Goal: Contribute content: Add original content to the website for others to see

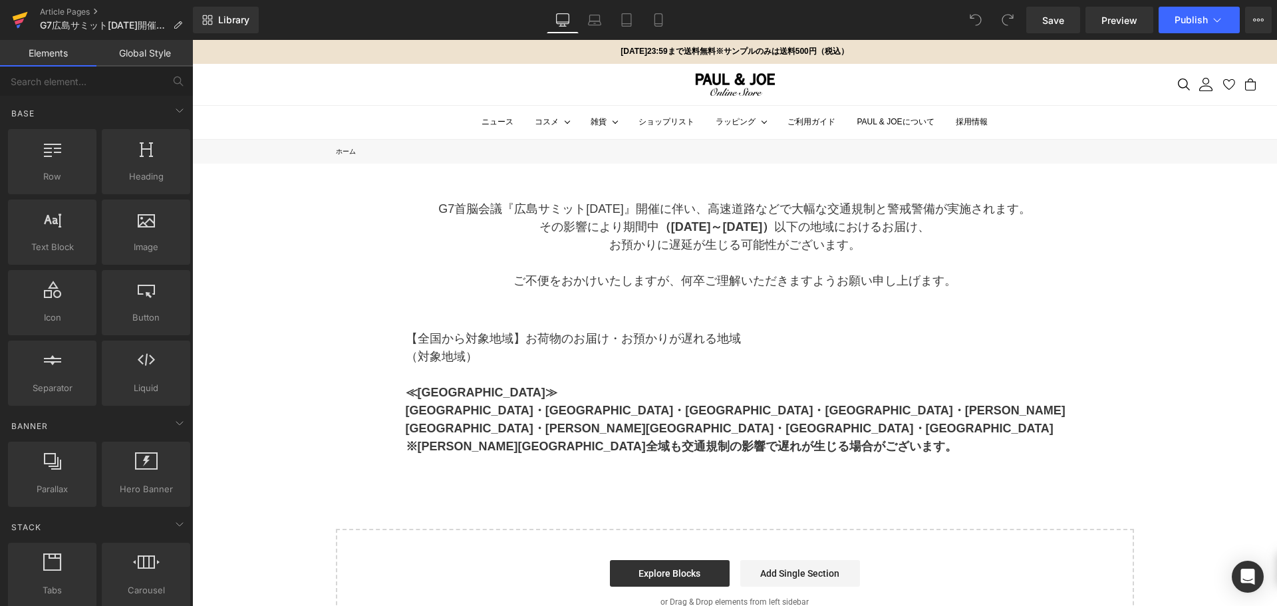
click at [19, 19] on icon at bounding box center [20, 19] width 16 height 33
click at [1195, 17] on span "Publish" at bounding box center [1191, 20] width 33 height 11
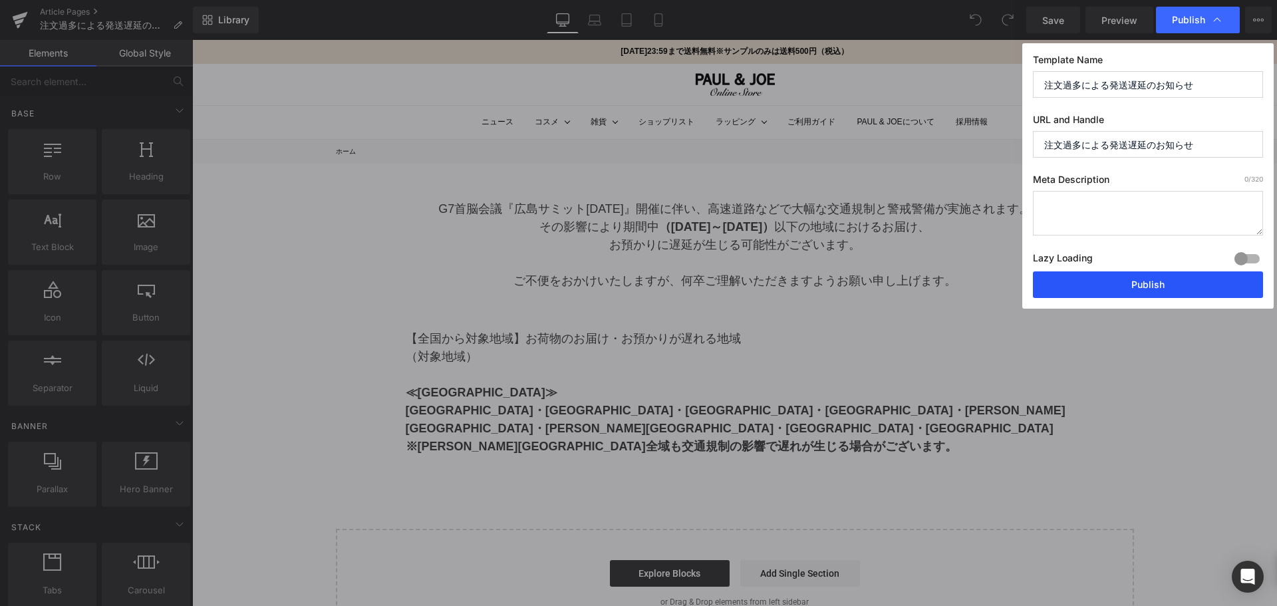
click at [1153, 282] on button "Publish" at bounding box center [1148, 284] width 230 height 27
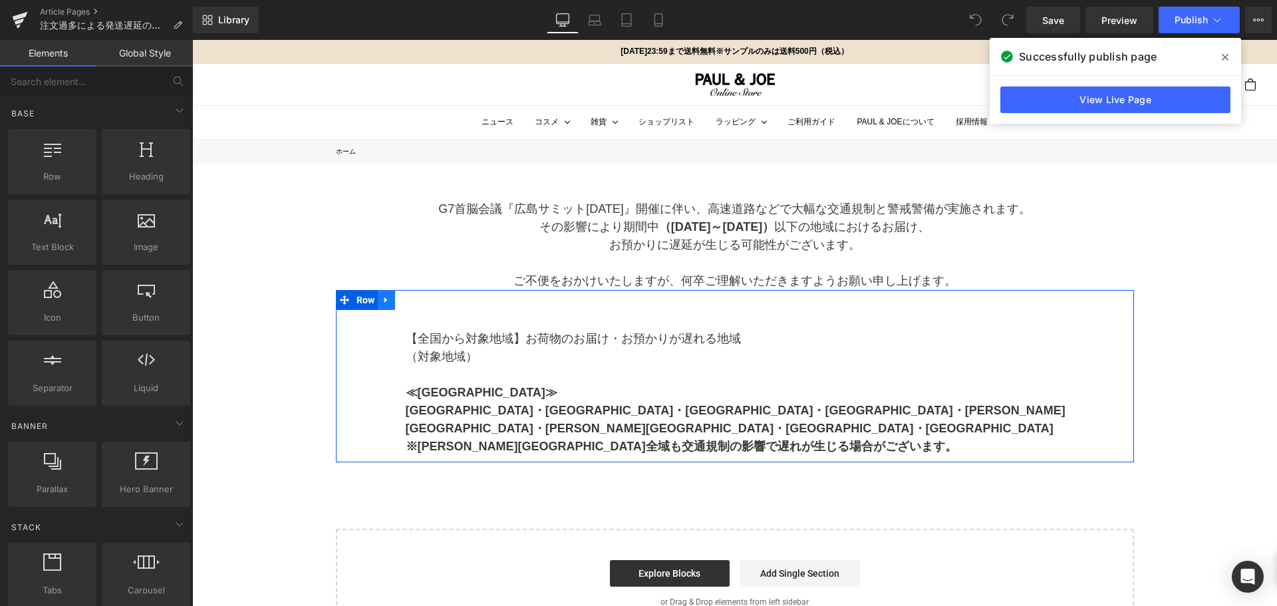
click at [384, 302] on icon at bounding box center [386, 300] width 9 height 10
click at [419, 299] on icon at bounding box center [420, 299] width 9 height 9
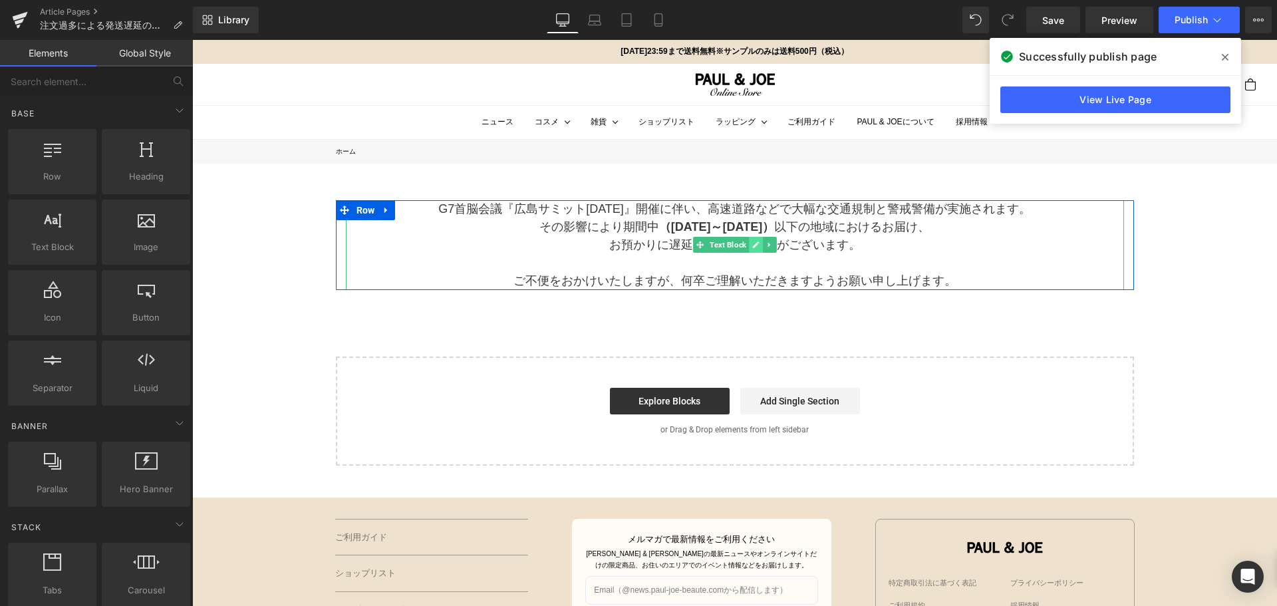
click at [749, 251] on link at bounding box center [756, 245] width 14 height 16
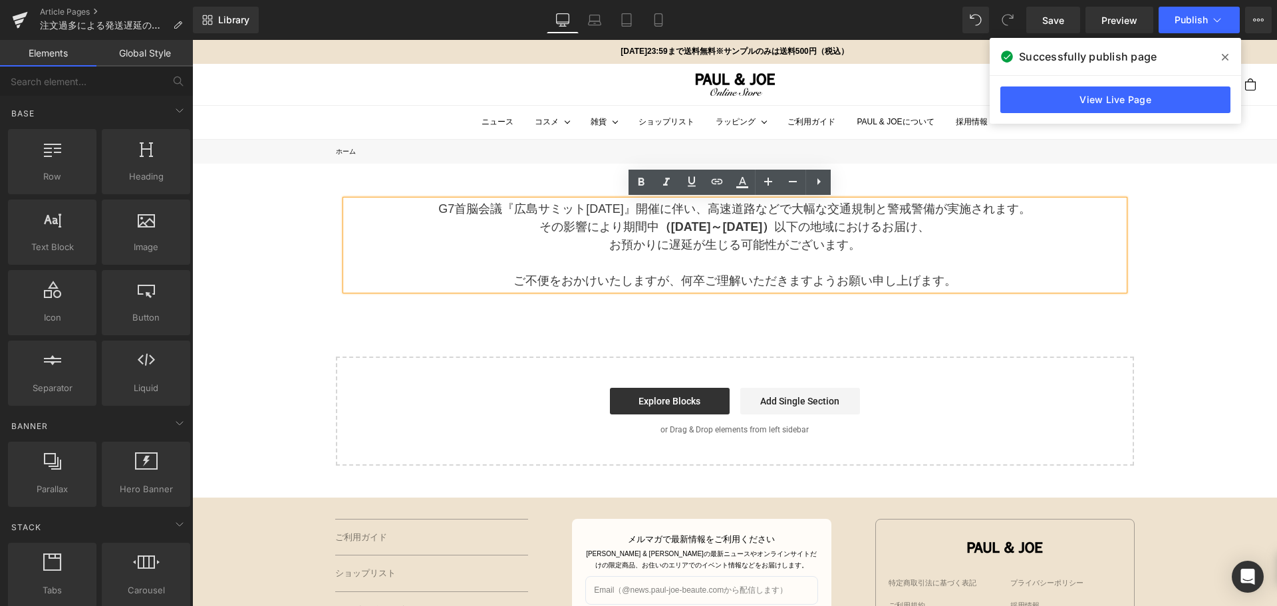
click at [937, 247] on p "お預かりに遅延が生じる可能性がございます。" at bounding box center [735, 245] width 778 height 18
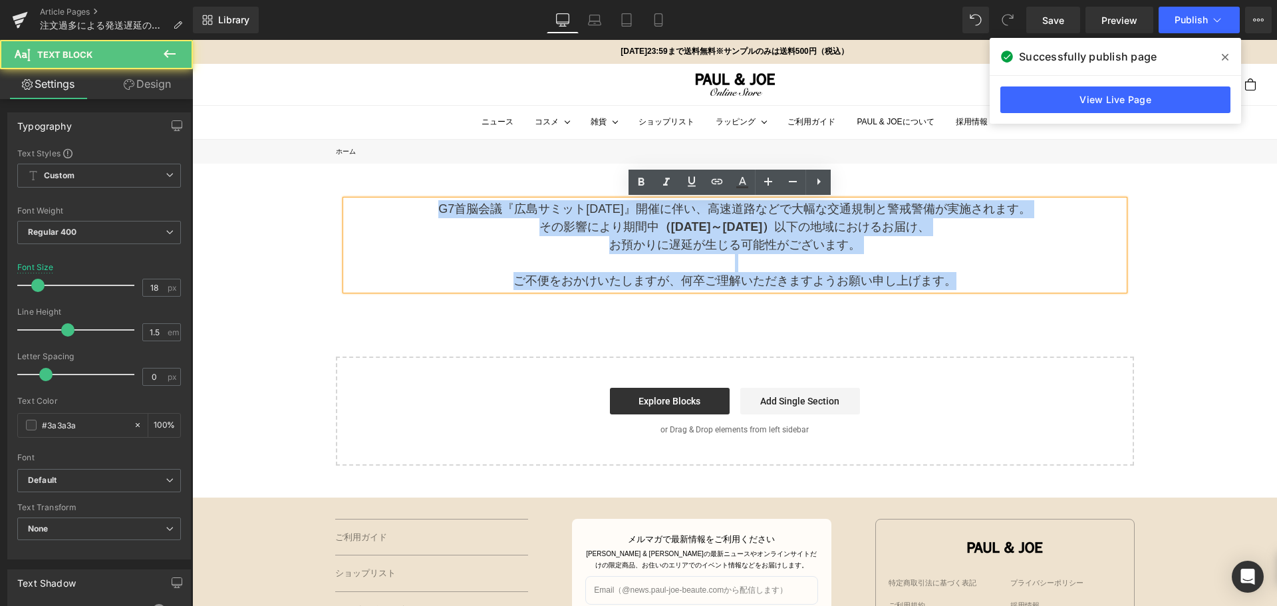
drag, startPoint x: 967, startPoint y: 279, endPoint x: 250, endPoint y: 192, distance: 722.5
click at [250, 192] on div "G7首脳会議『広島サミット2023』開催に伴い、高速道路などで大幅な交通規制と警戒警備が実施されます。 その影響により期間中 （5月18日～5月22日） 以下…" at bounding box center [734, 315] width 1085 height 302
paste div
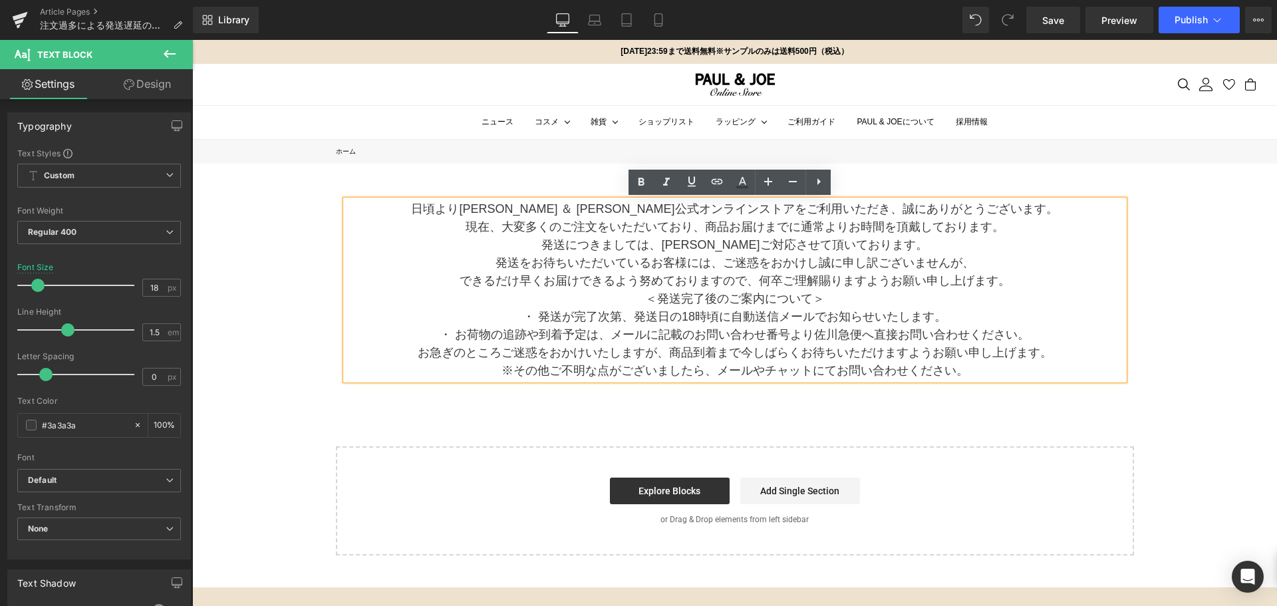
click at [1019, 282] on p "できるだけ早くお届けできるよう努めておりますので、何卒ご理解賜りますようお願い申し上げます。" at bounding box center [735, 281] width 778 height 18
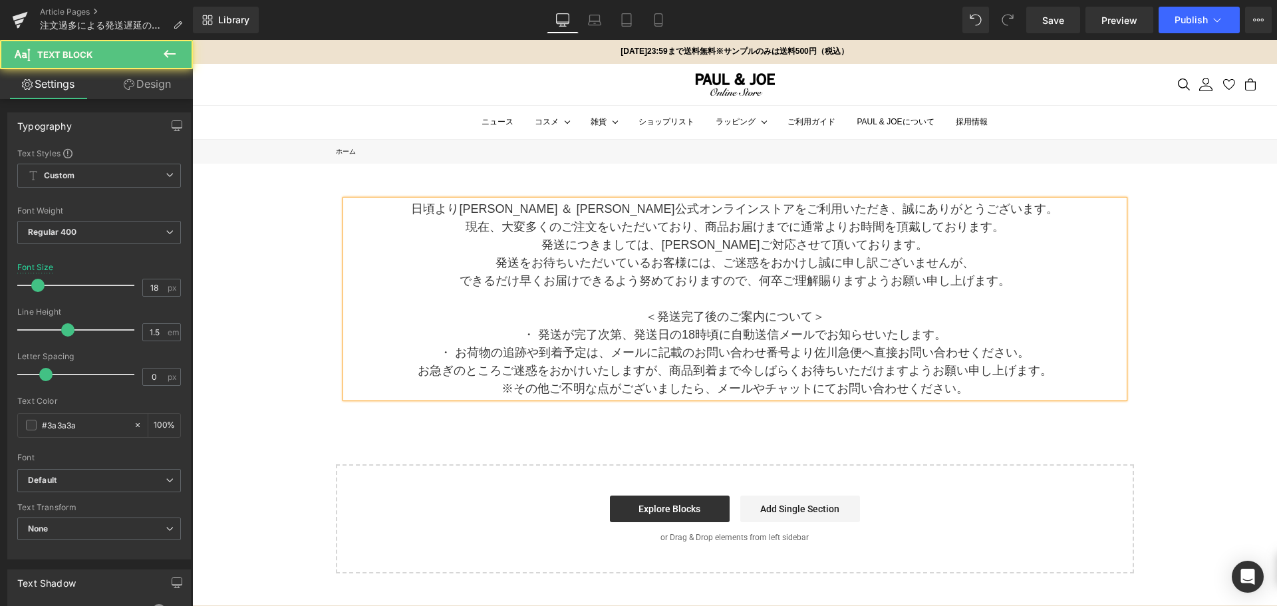
click at [836, 210] on p "日頃よりポール ＆ ジョー公式オンラインストアをご利用いただき、誠にありがとうございます。" at bounding box center [735, 209] width 778 height 18
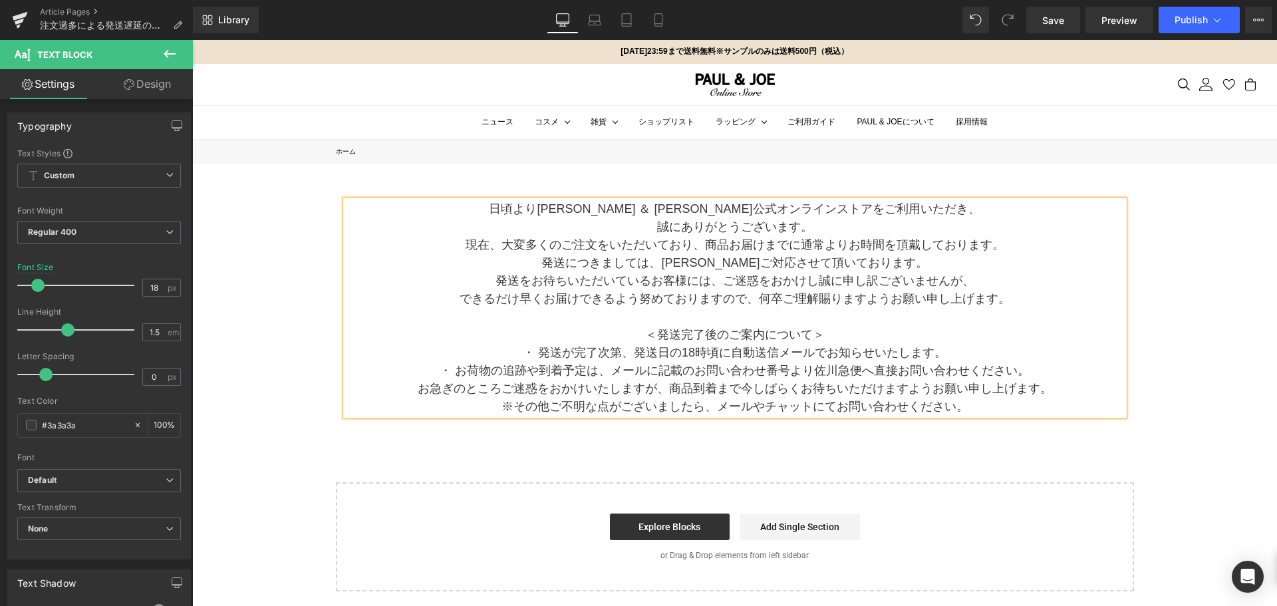
click at [701, 242] on p "現在、大変多くのご注文をいただいており、商品お届けまでに通常よりお時間を頂戴しております。" at bounding box center [735, 245] width 778 height 18
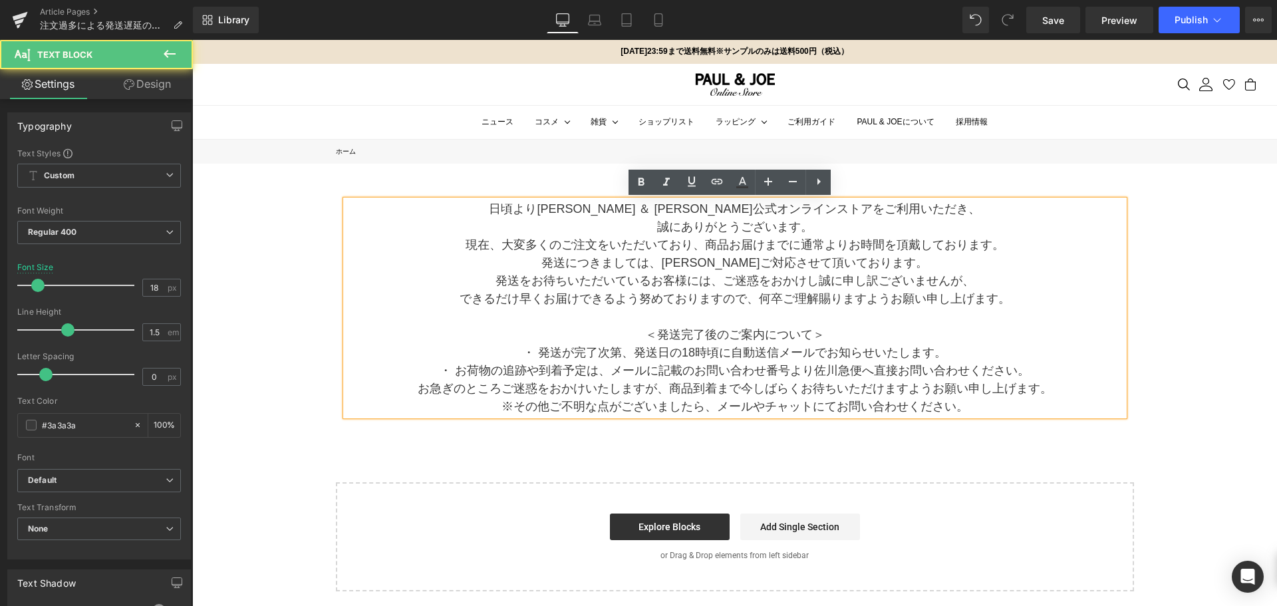
click at [808, 226] on p "誠にありがとうございます。" at bounding box center [735, 227] width 778 height 18
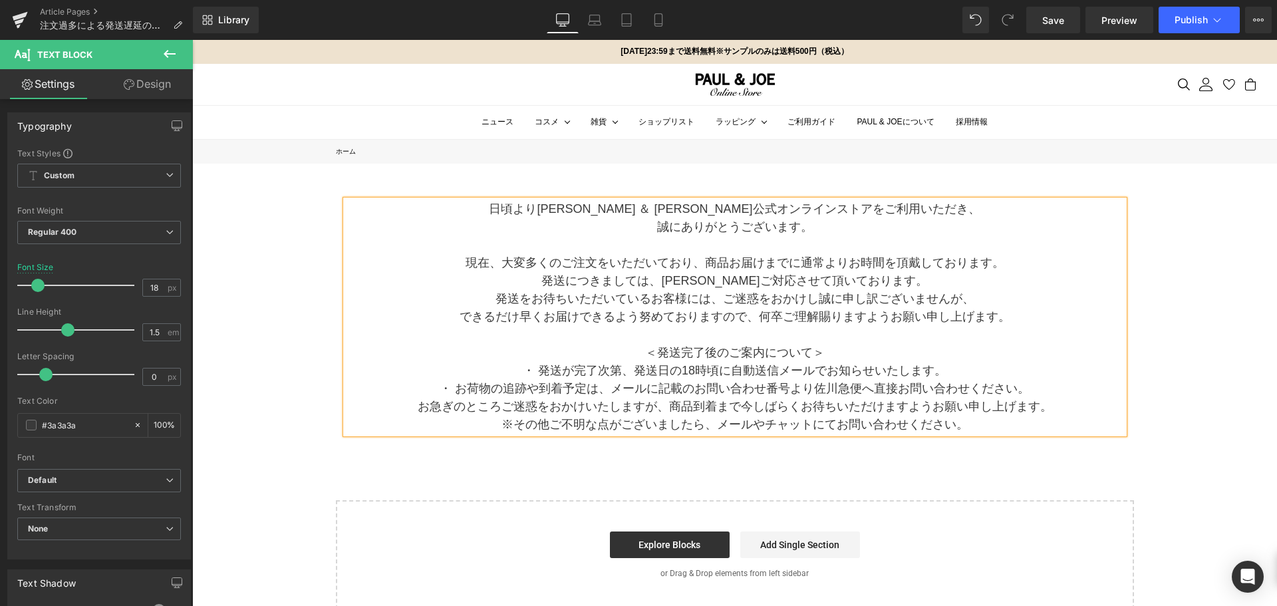
click at [700, 262] on p "現在、大変多くのご注文をいただいており、商品お届けまでに通常よりお時間を頂戴しております。" at bounding box center [735, 263] width 778 height 18
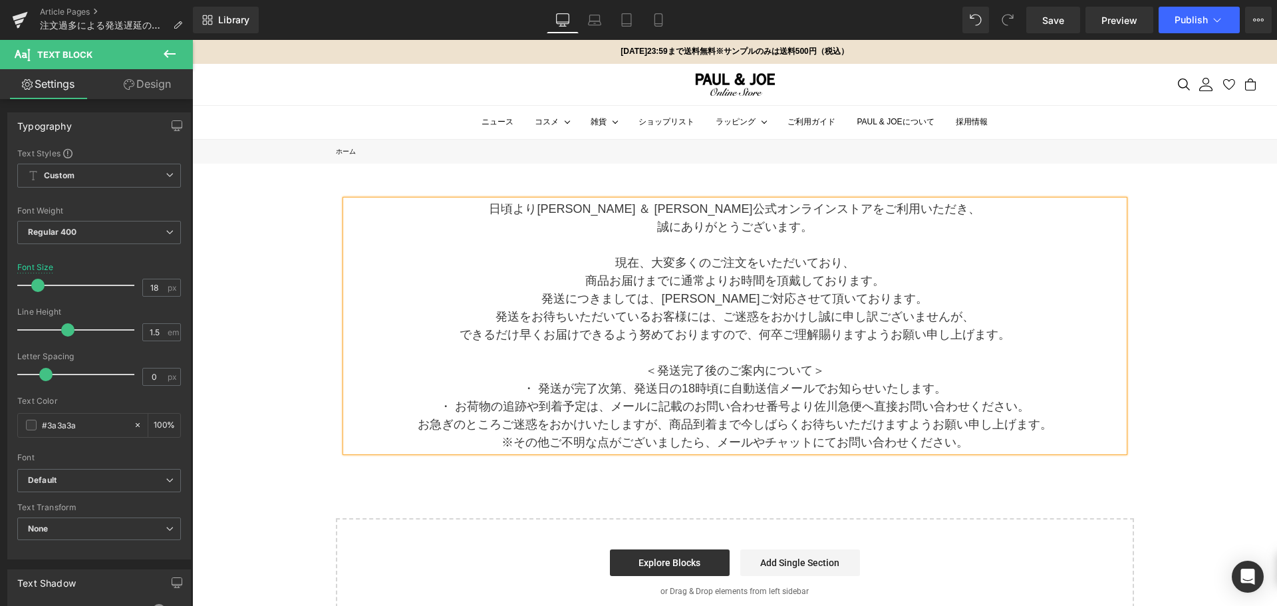
click at [713, 316] on p "発送をお待ちいただいているお客様には、ご迷惑をおかけし誠に申し訳ございませんが、" at bounding box center [735, 317] width 778 height 18
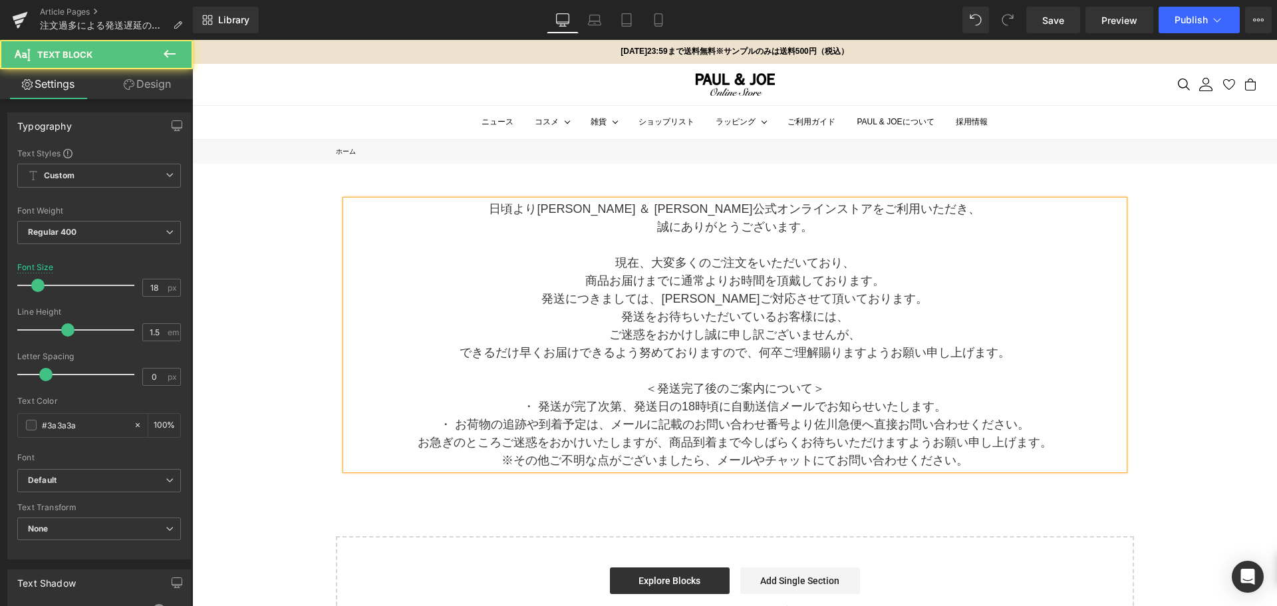
click at [754, 353] on p "できるだけ早くお届けできるよう努めておりますので、何卒ご理解賜りますようお願い申し上げます。" at bounding box center [735, 353] width 778 height 18
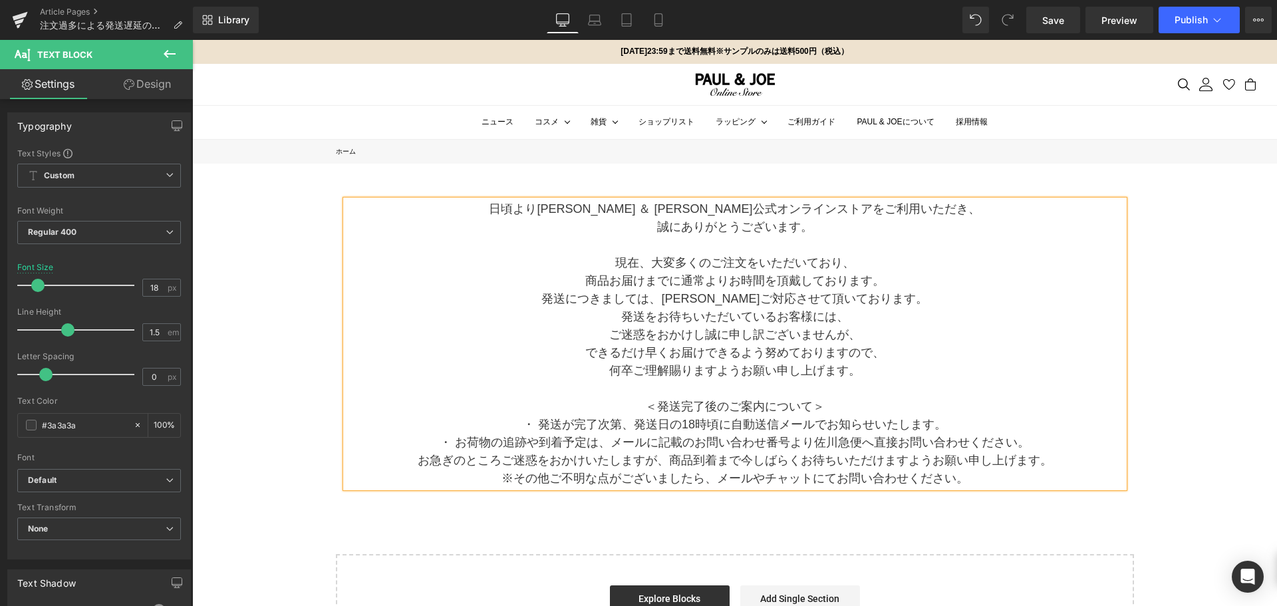
click at [629, 426] on p "・ 発送が完了次第、発送日の18時頃に自動送信メールでお知らせいたします。" at bounding box center [735, 425] width 778 height 18
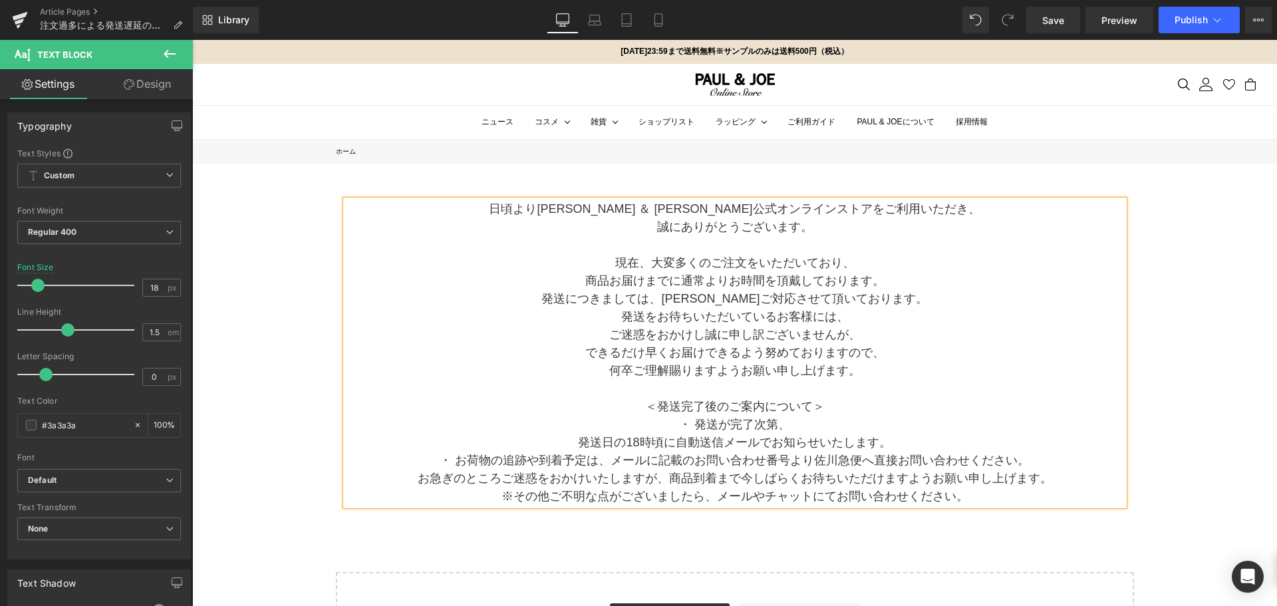
click at [606, 461] on p "・ お荷物の追跡や到着予定は、メールに記載のお問い合わせ番号より佐川急便へ直接お問い合わせください。" at bounding box center [735, 461] width 778 height 18
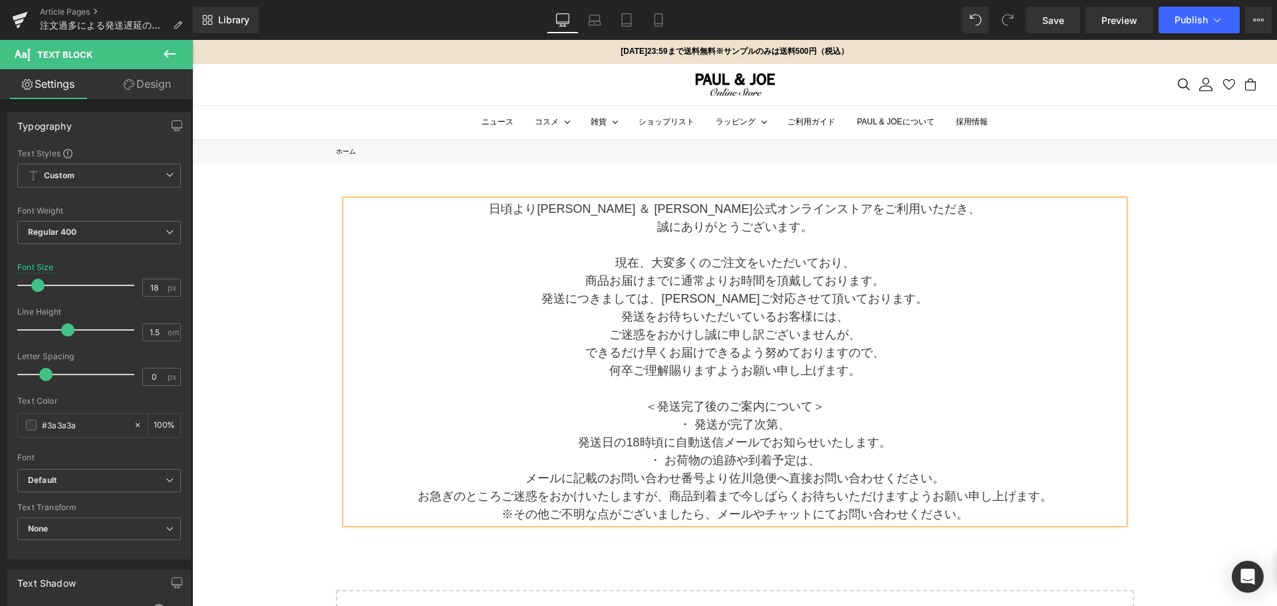
click at [637, 443] on p "発送日の18時頃に自動送信メールでお知らせいたします。" at bounding box center [735, 443] width 778 height 18
click at [665, 498] on p "お急ぎのところご迷惑をおかけいたしますが、商品到着まで今しばらくお待ちいただけますようお願い申し上げます。" at bounding box center [735, 497] width 778 height 18
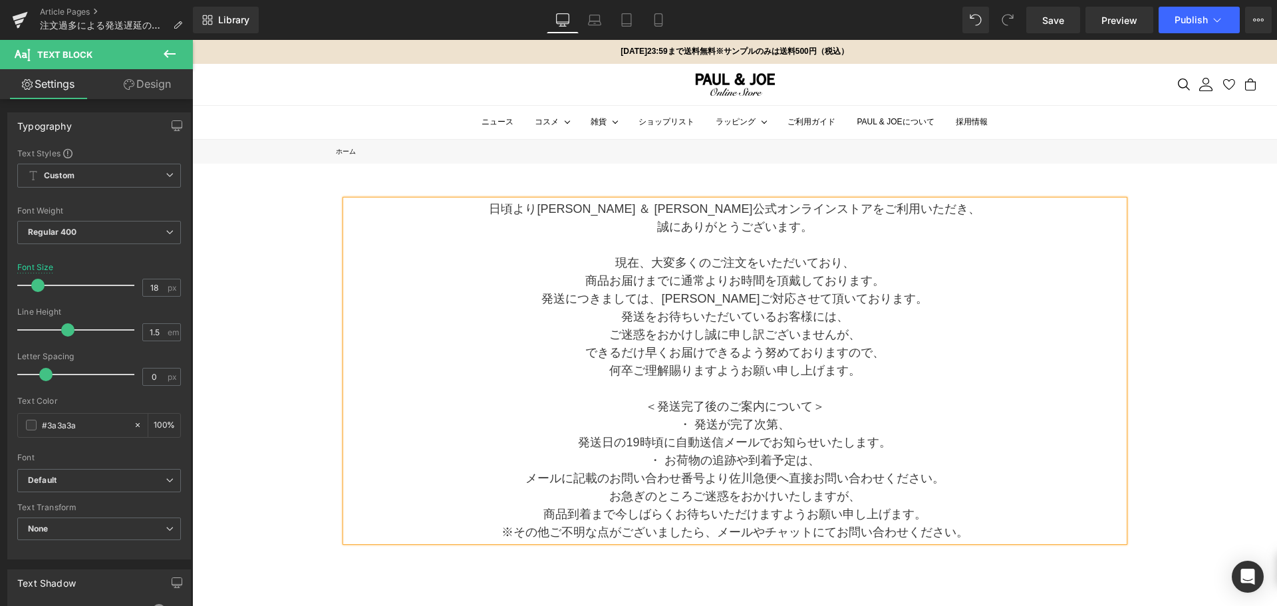
click at [925, 512] on p "商品到着まで今しばらくお待ちいただけますようお願い申し上げます。" at bounding box center [735, 515] width 778 height 18
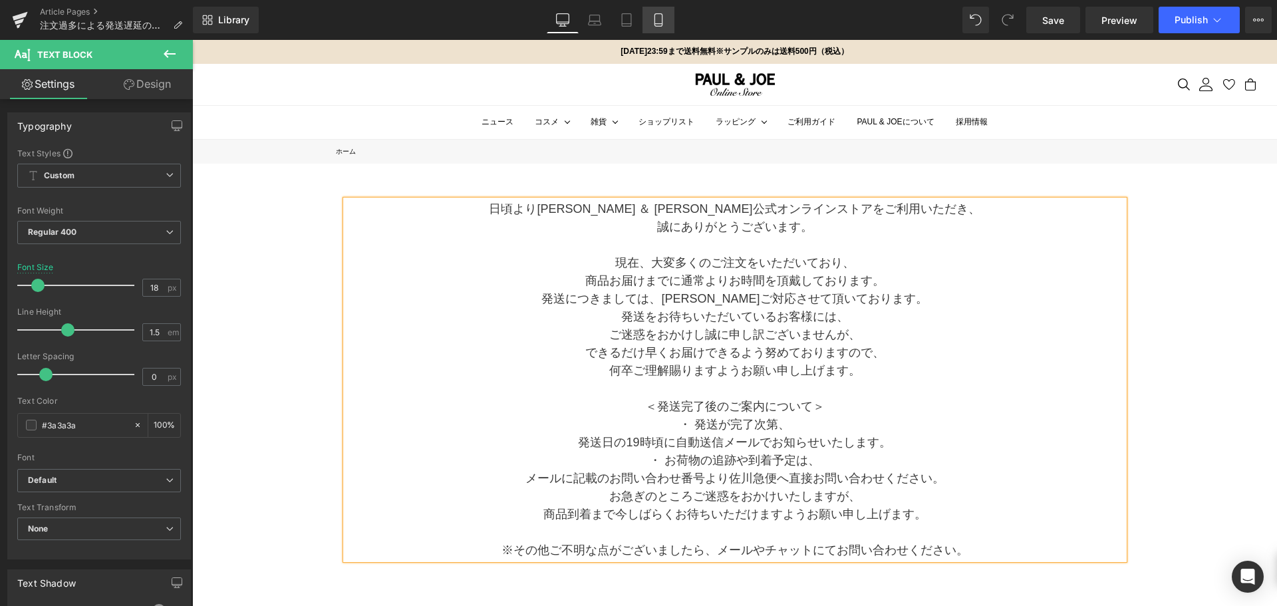
click at [659, 10] on link "Mobile" at bounding box center [659, 20] width 32 height 27
type input "15"
type input "100"
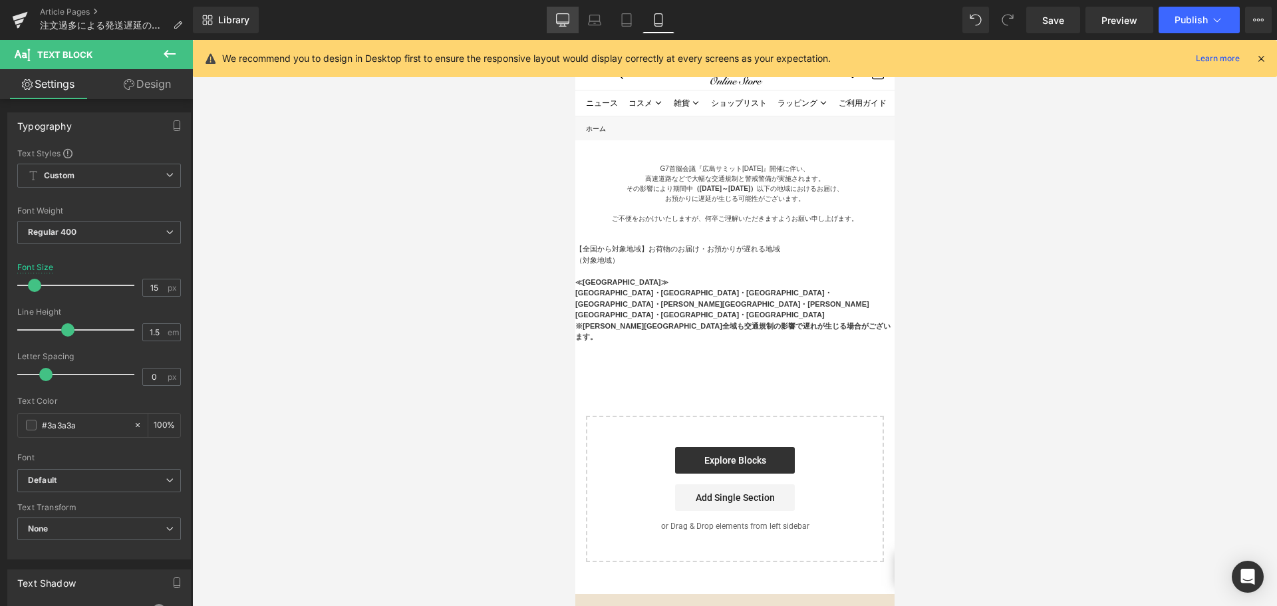
click at [564, 27] on link "Desktop" at bounding box center [563, 20] width 32 height 27
type input "18"
type input "100"
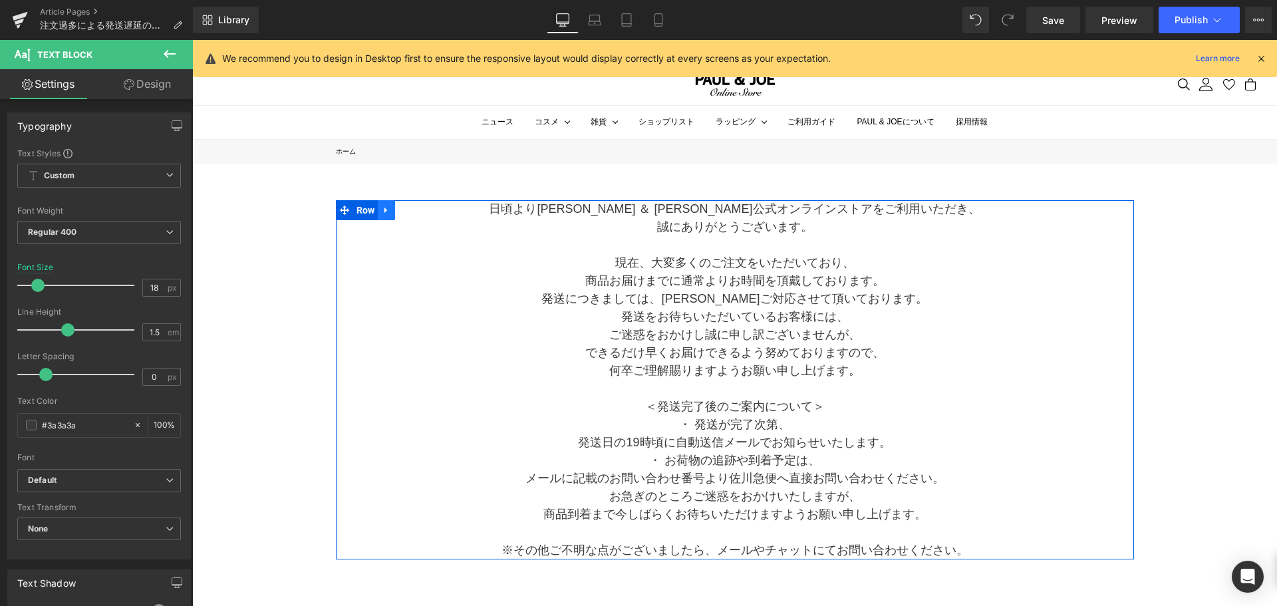
click at [384, 210] on icon at bounding box center [386, 210] width 9 height 10
click at [357, 216] on span "Row" at bounding box center [365, 210] width 25 height 20
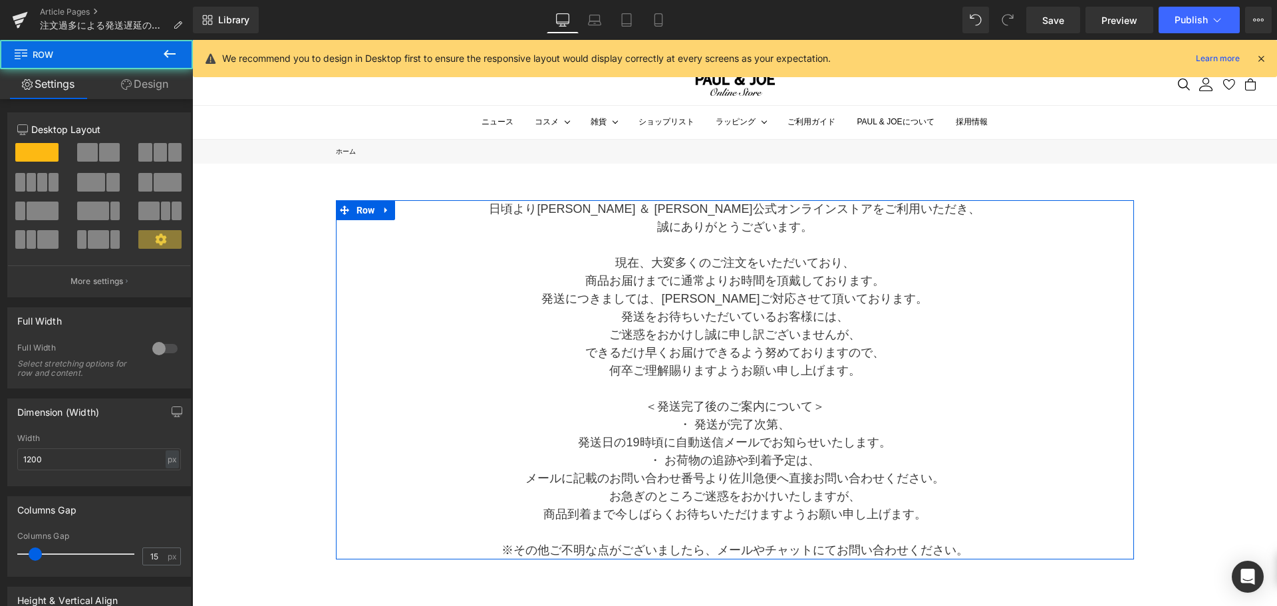
click at [172, 82] on link "Design" at bounding box center [144, 84] width 96 height 30
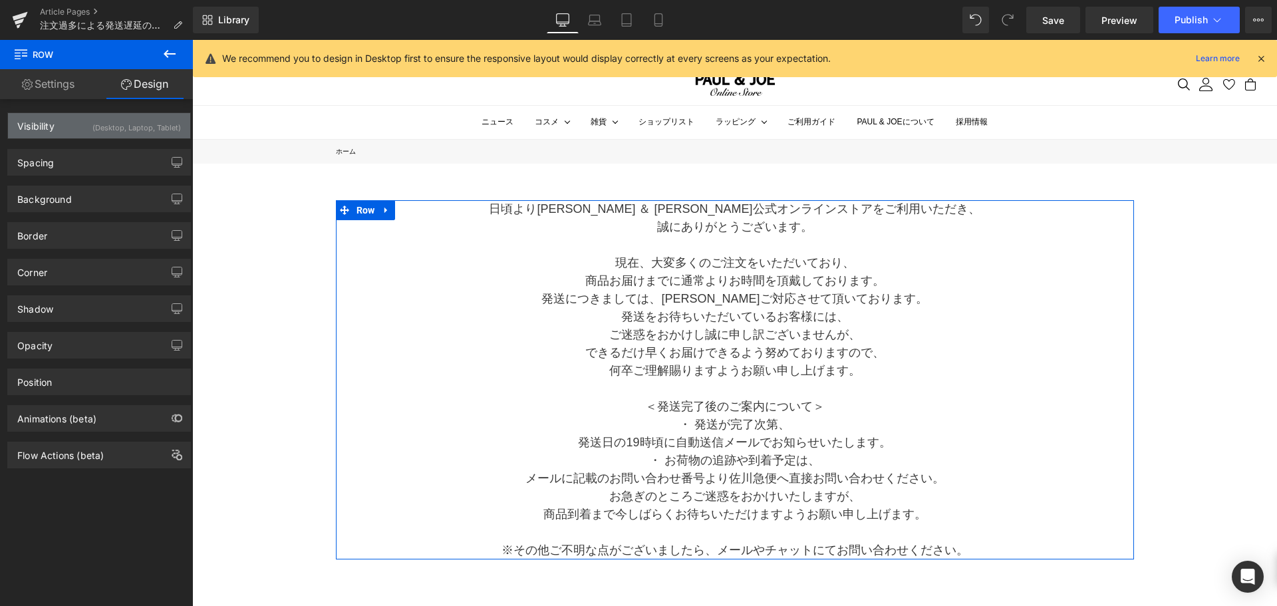
click at [124, 130] on div "(Desktop, Laptop, Tablet)" at bounding box center [136, 124] width 88 height 22
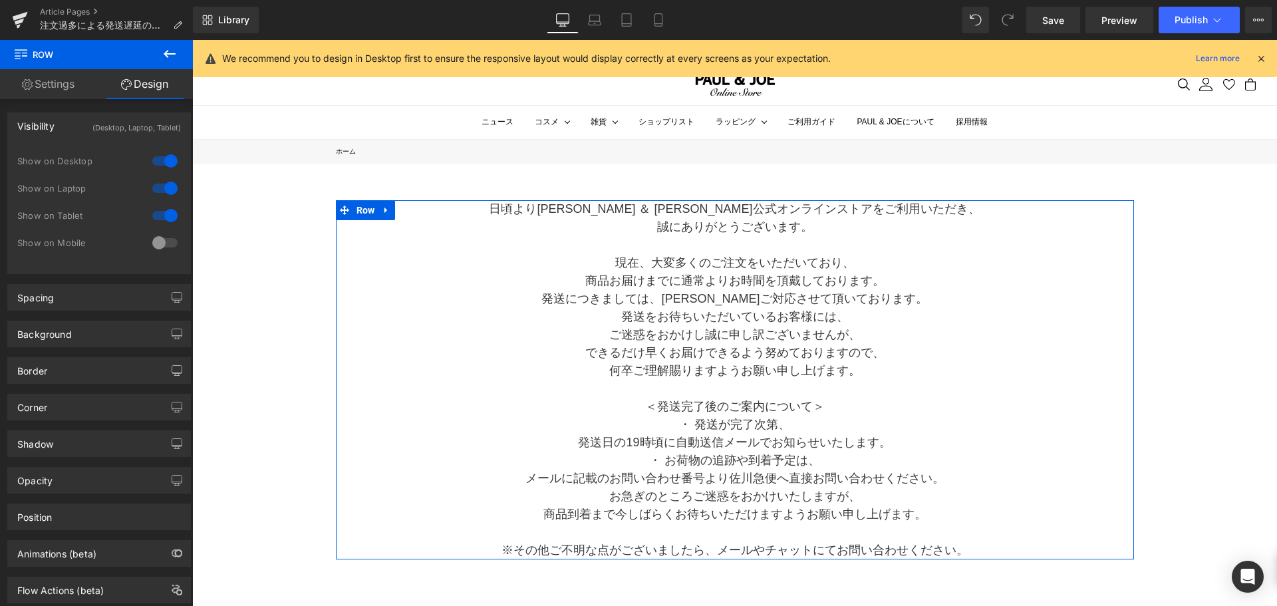
click at [159, 240] on div at bounding box center [165, 242] width 32 height 21
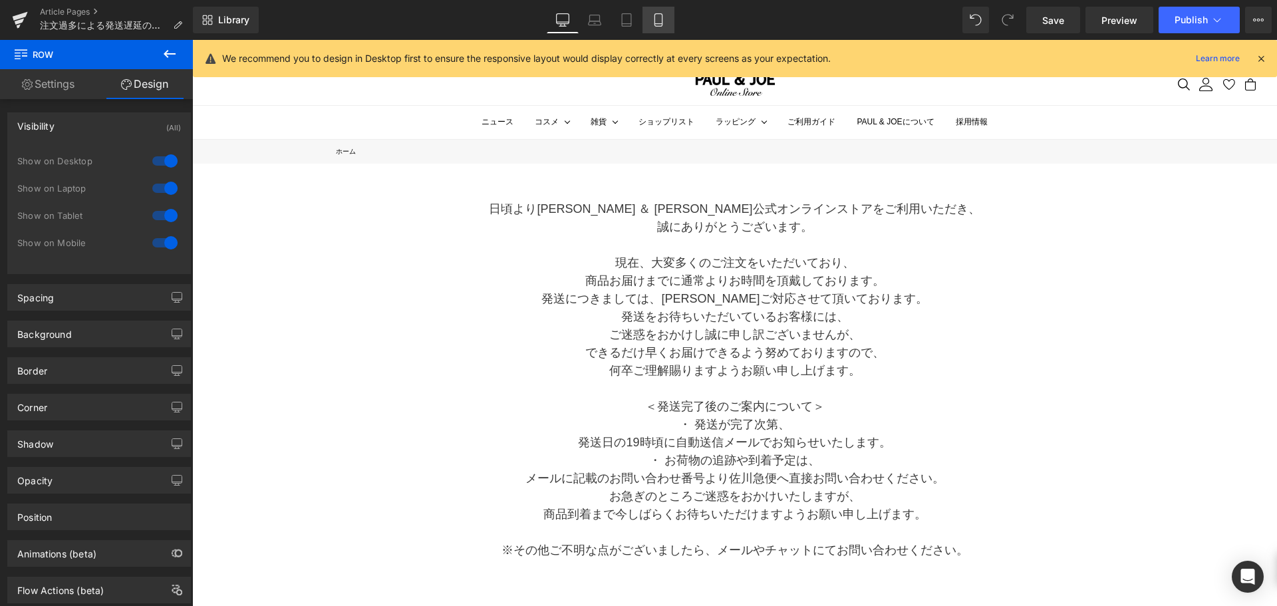
click at [669, 21] on link "Mobile" at bounding box center [659, 20] width 32 height 27
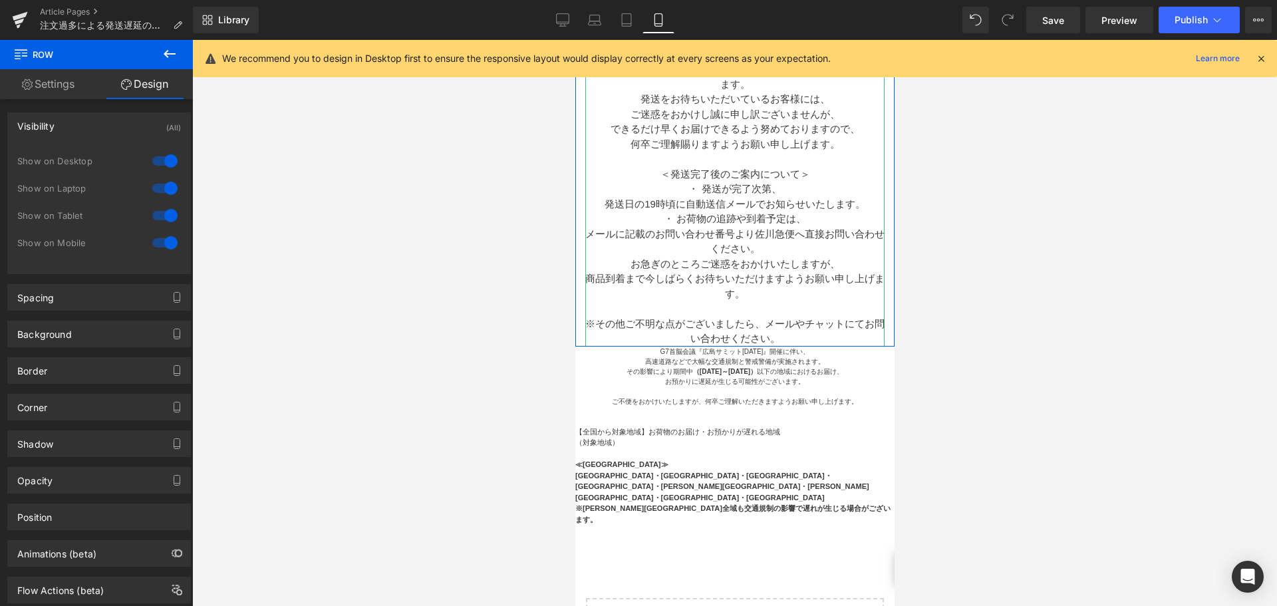
scroll to position [266, 0]
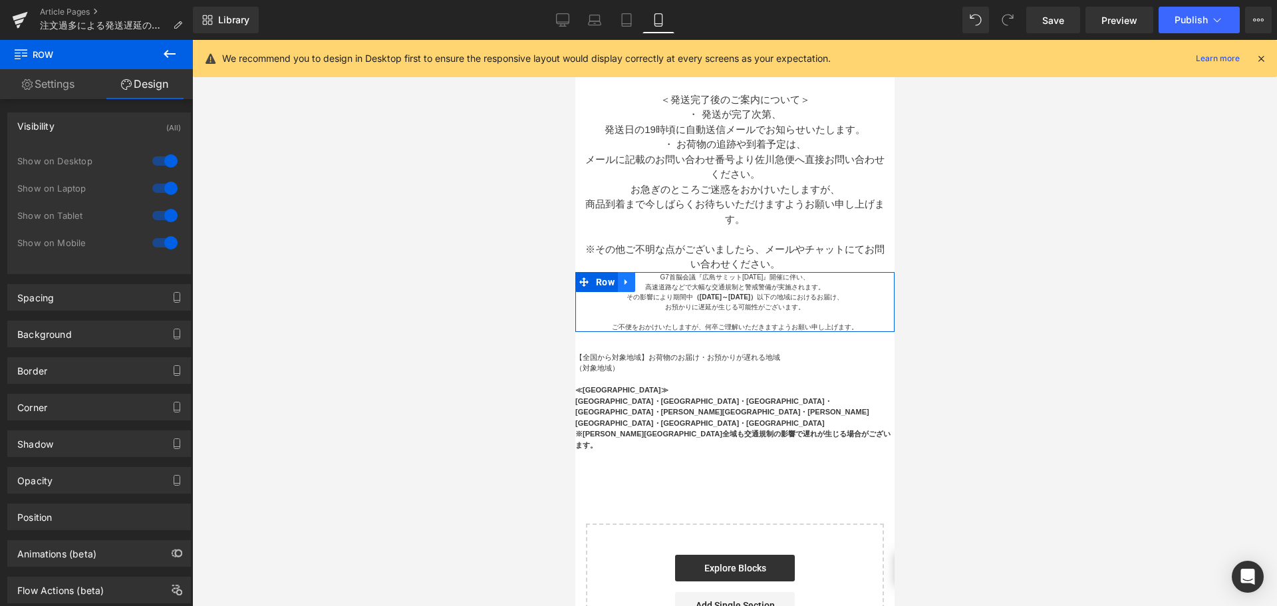
click at [627, 272] on link at bounding box center [625, 282] width 17 height 20
click at [656, 277] on icon at bounding box center [660, 281] width 9 height 9
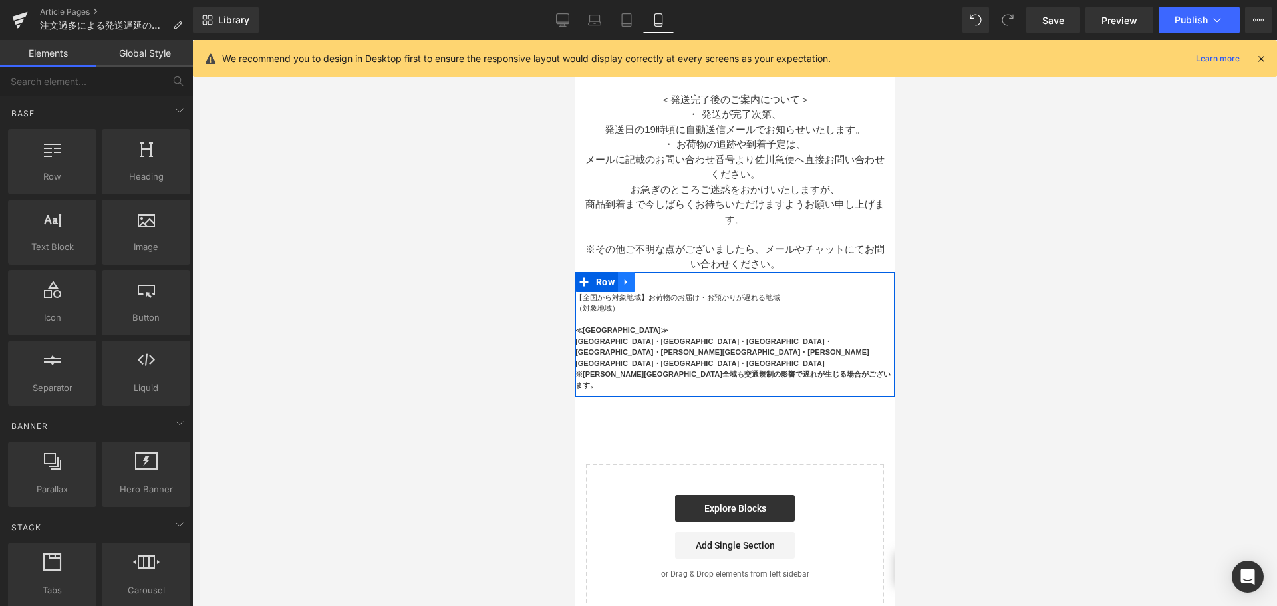
click at [625, 273] on link at bounding box center [625, 282] width 17 height 20
click at [656, 277] on icon at bounding box center [660, 281] width 9 height 9
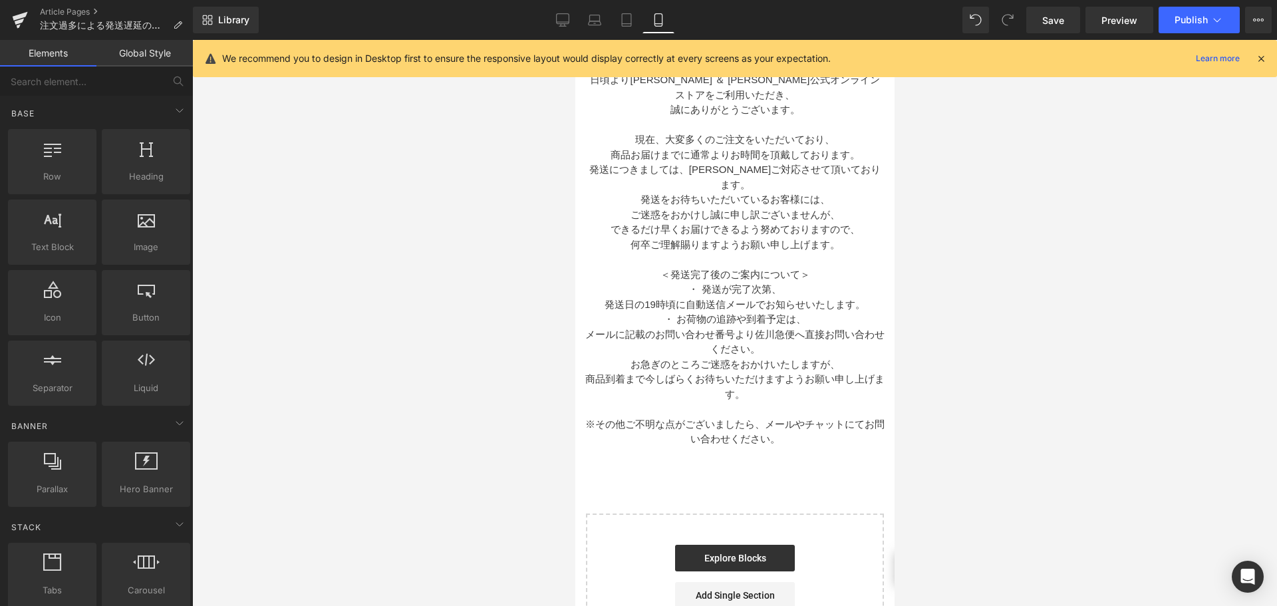
scroll to position [0, 0]
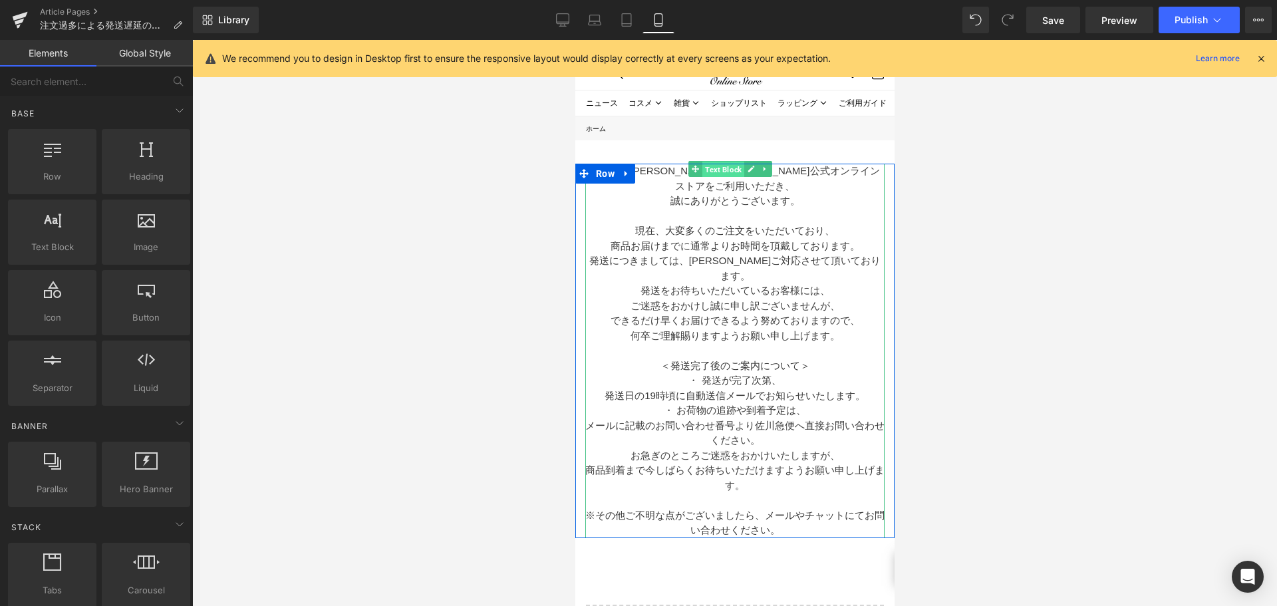
click at [711, 172] on span "Text Block" at bounding box center [723, 170] width 42 height 16
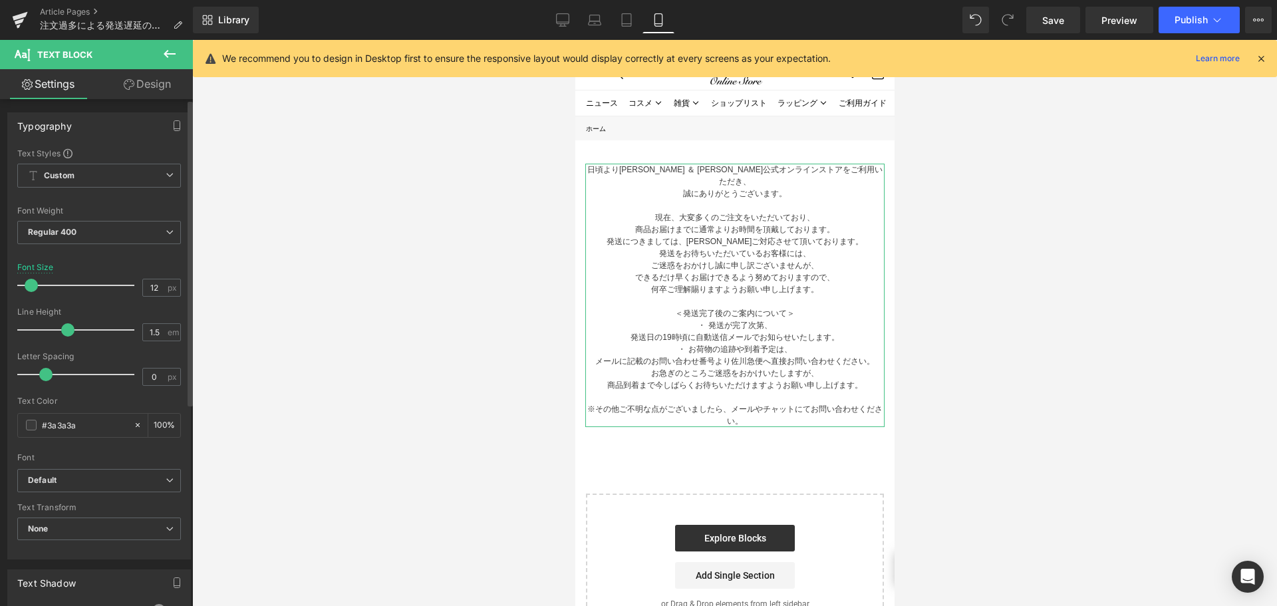
click at [35, 285] on span at bounding box center [31, 285] width 13 height 13
click at [1198, 17] on span "Publish" at bounding box center [1191, 20] width 33 height 11
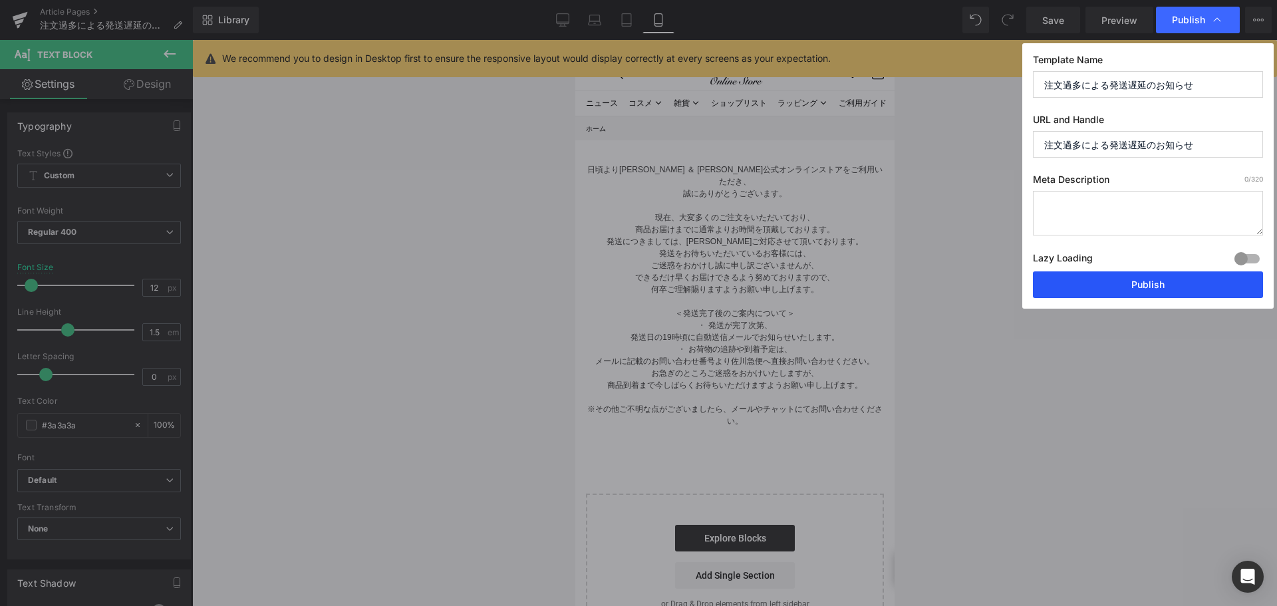
click at [1118, 286] on button "Publish" at bounding box center [1148, 284] width 230 height 27
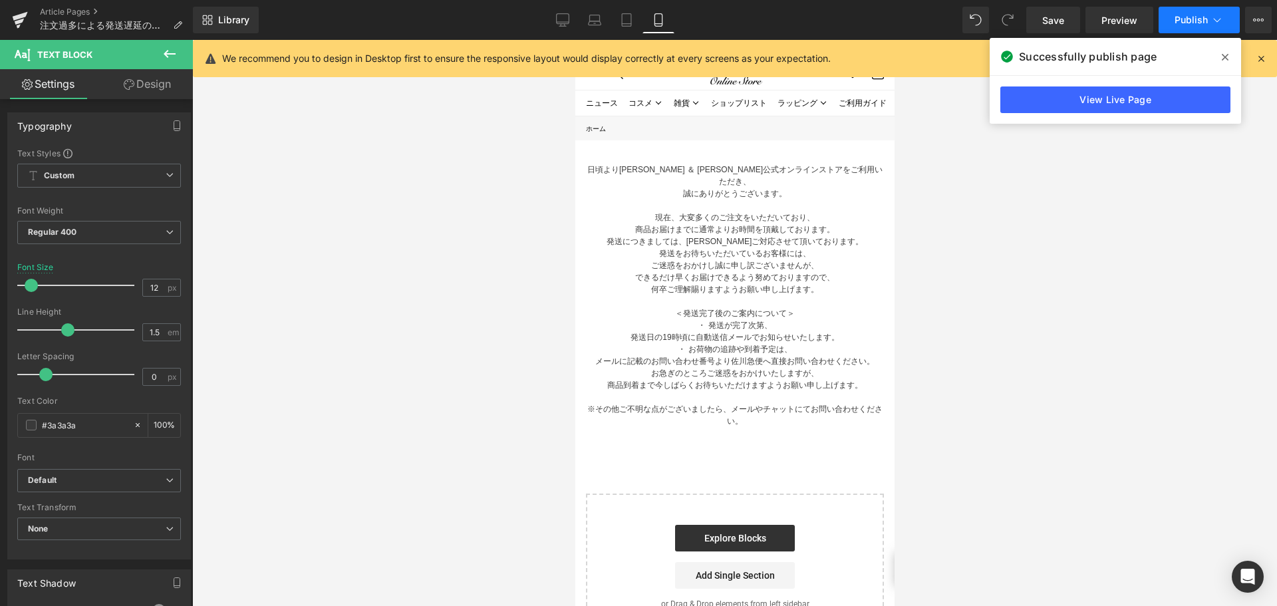
click at [1171, 20] on button "Publish" at bounding box center [1199, 20] width 81 height 27
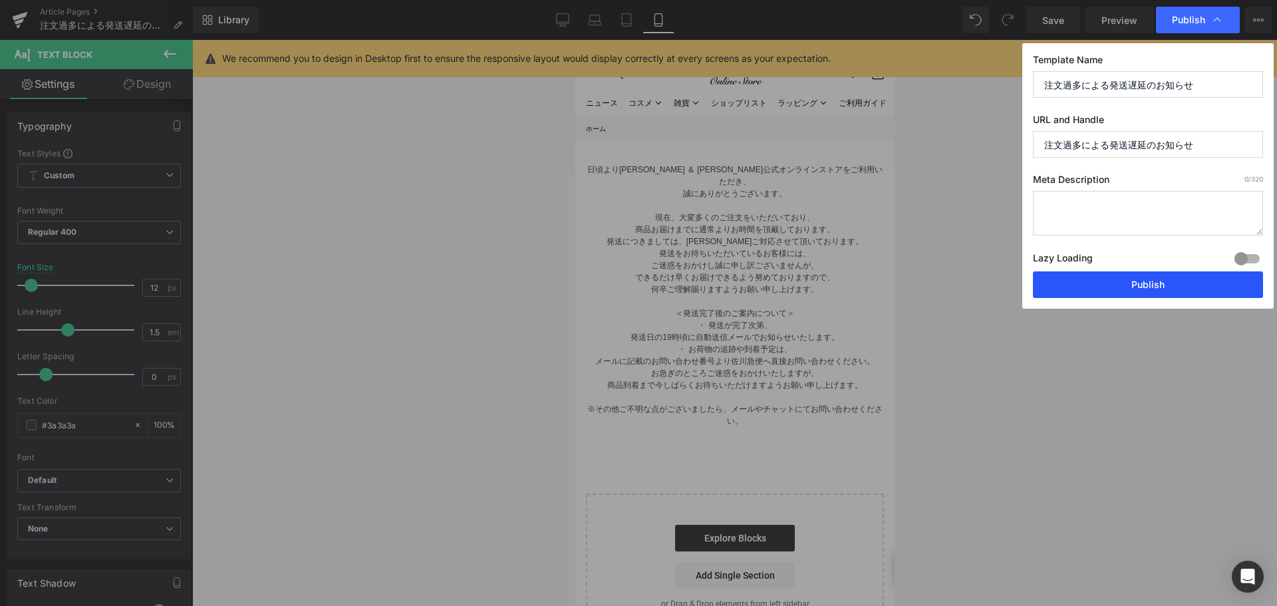
click at [1148, 285] on button "Publish" at bounding box center [1148, 284] width 230 height 27
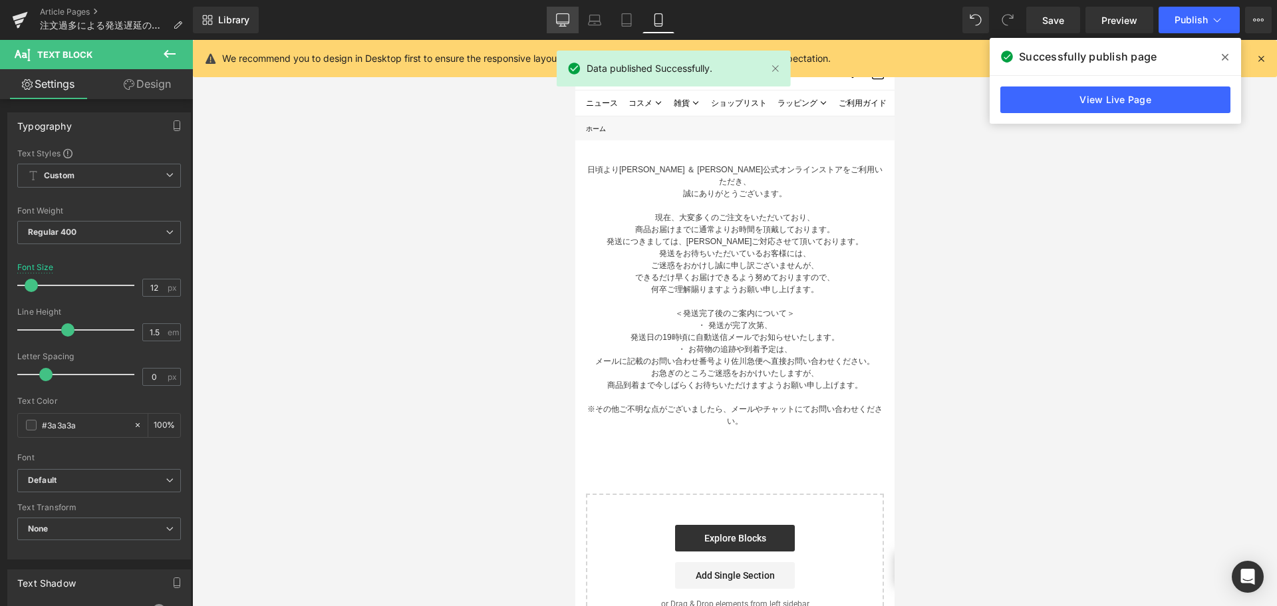
click at [568, 32] on link "Desktop" at bounding box center [563, 20] width 32 height 27
type input "18"
type input "100"
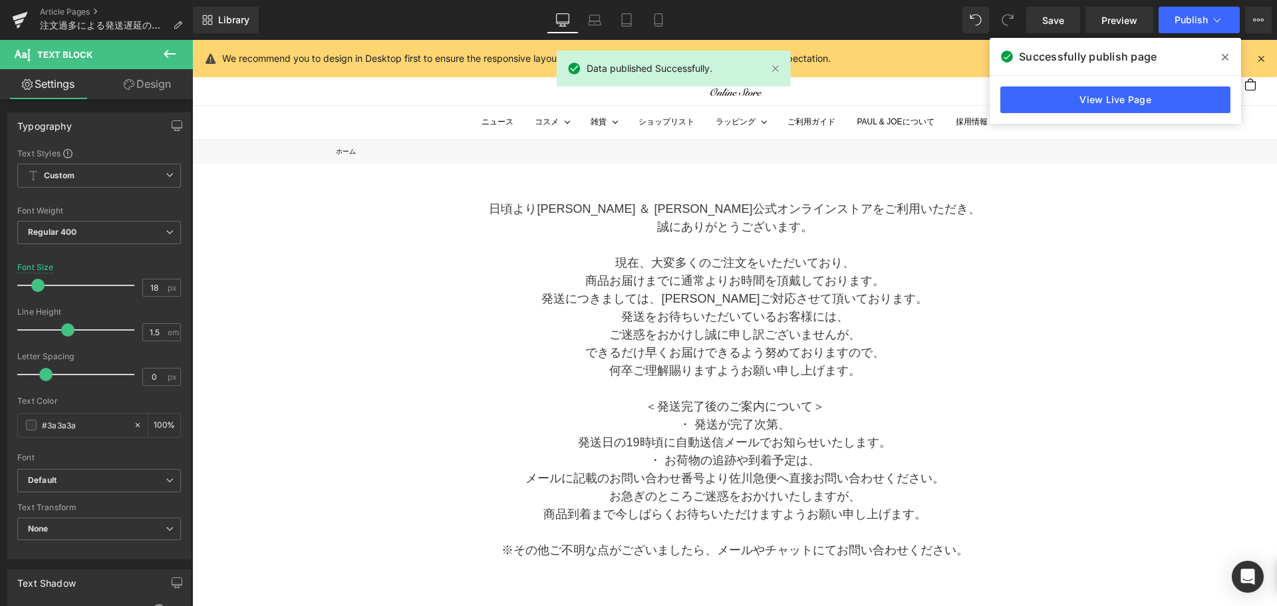
scroll to position [36, 0]
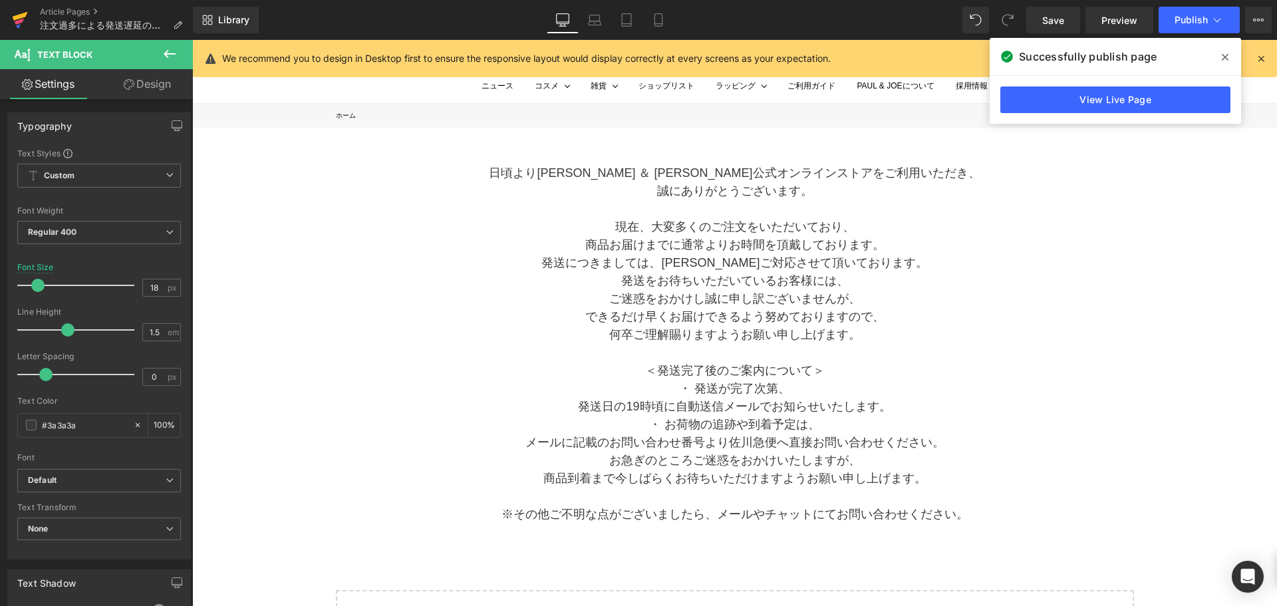
click at [20, 17] on icon at bounding box center [20, 16] width 15 height 9
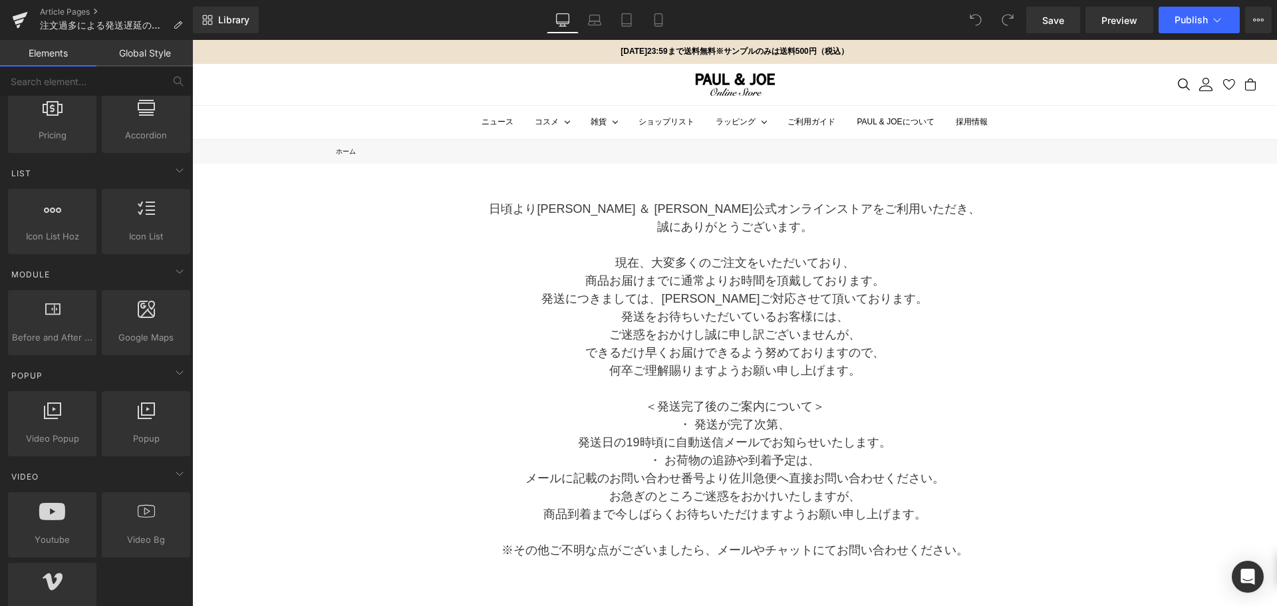
scroll to position [732, 0]
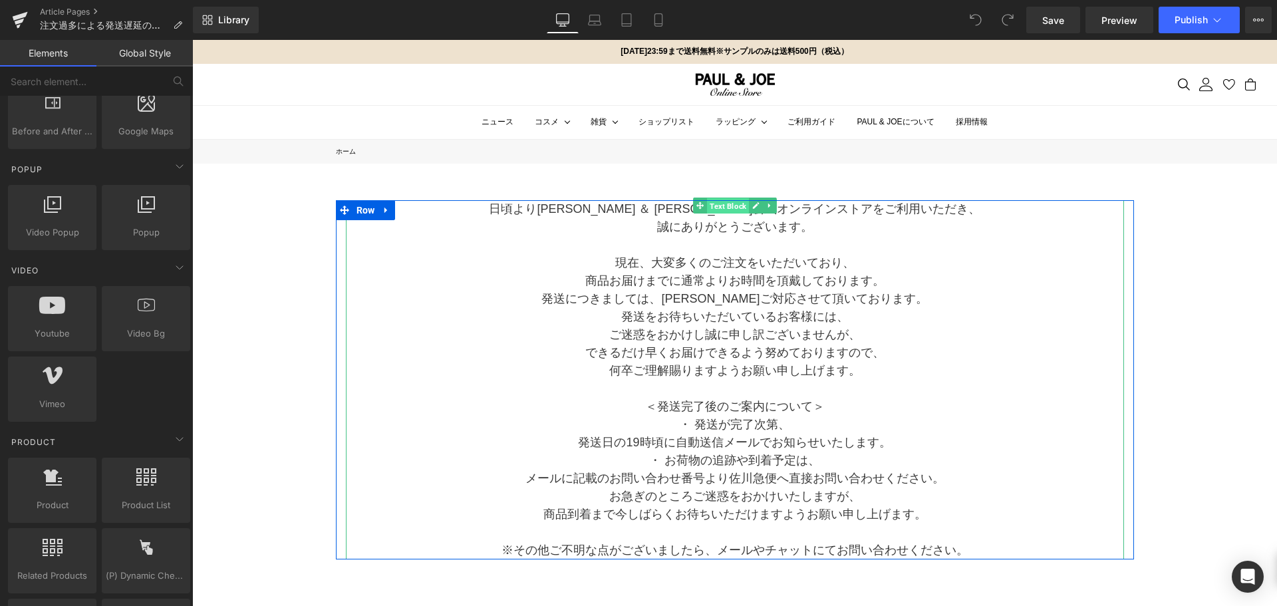
click at [724, 209] on span "Text Block" at bounding box center [728, 206] width 42 height 16
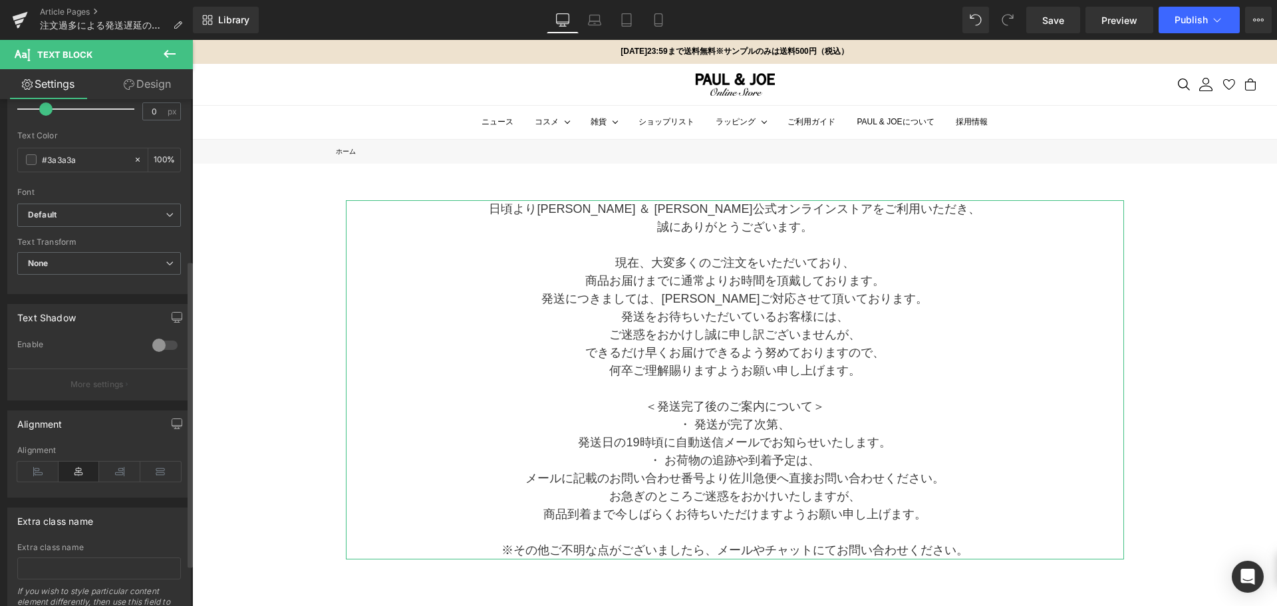
scroll to position [266, 0]
click at [33, 471] on icon at bounding box center [37, 471] width 41 height 20
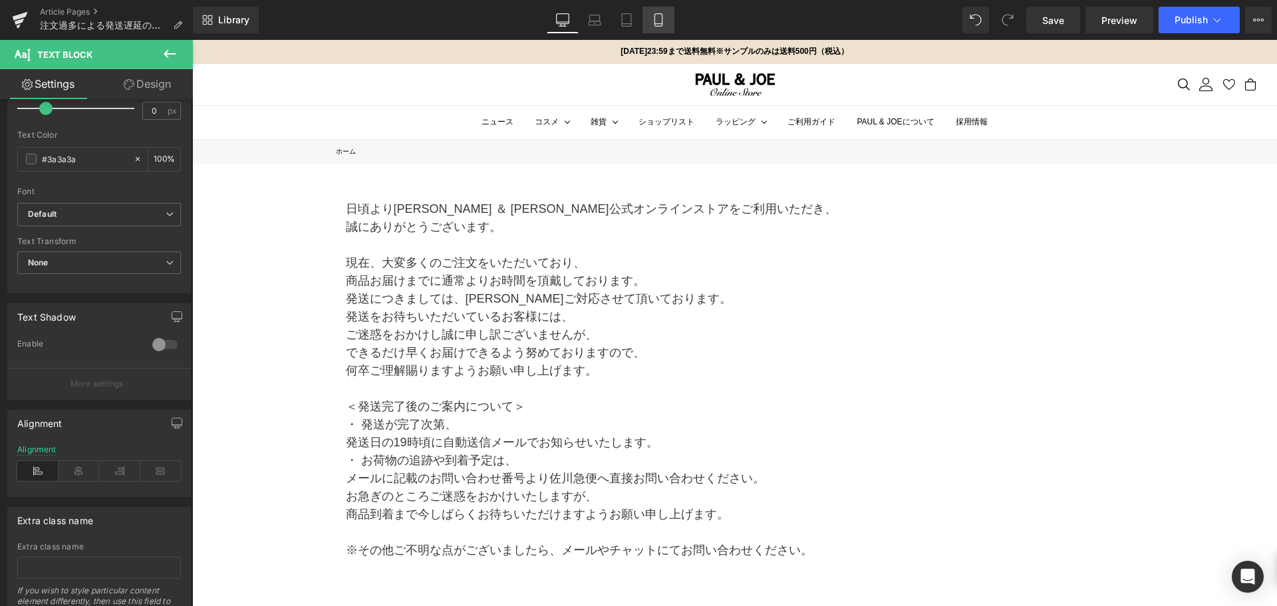
click at [658, 19] on icon at bounding box center [658, 19] width 13 height 13
type input "12"
type input "100"
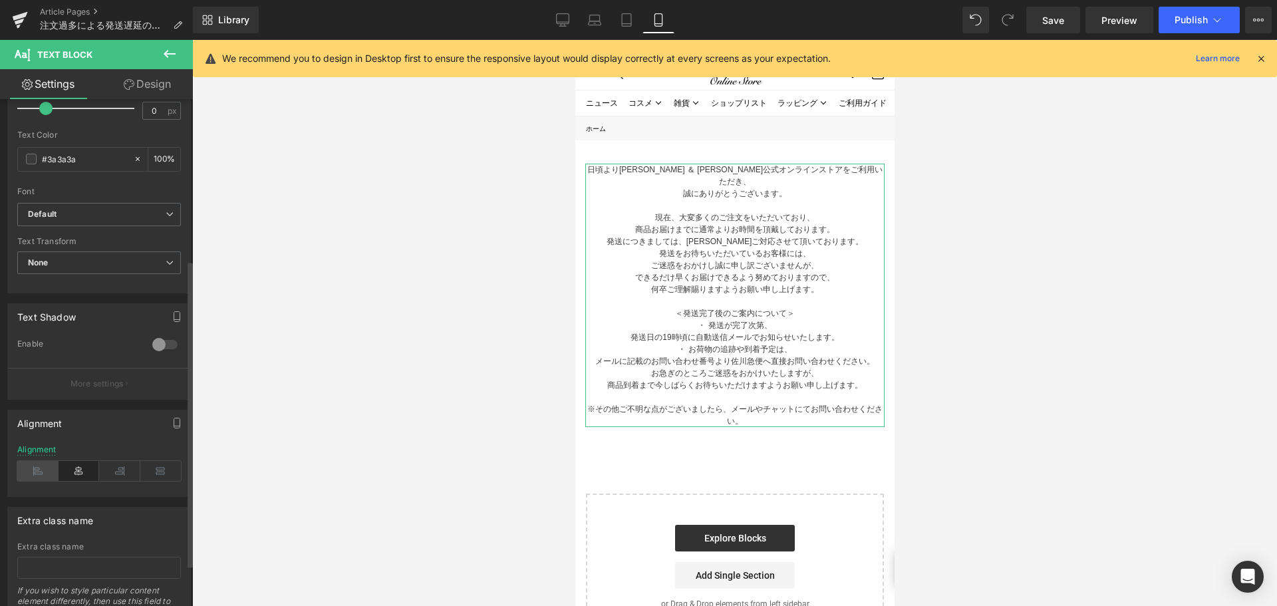
click at [43, 476] on icon at bounding box center [37, 471] width 41 height 20
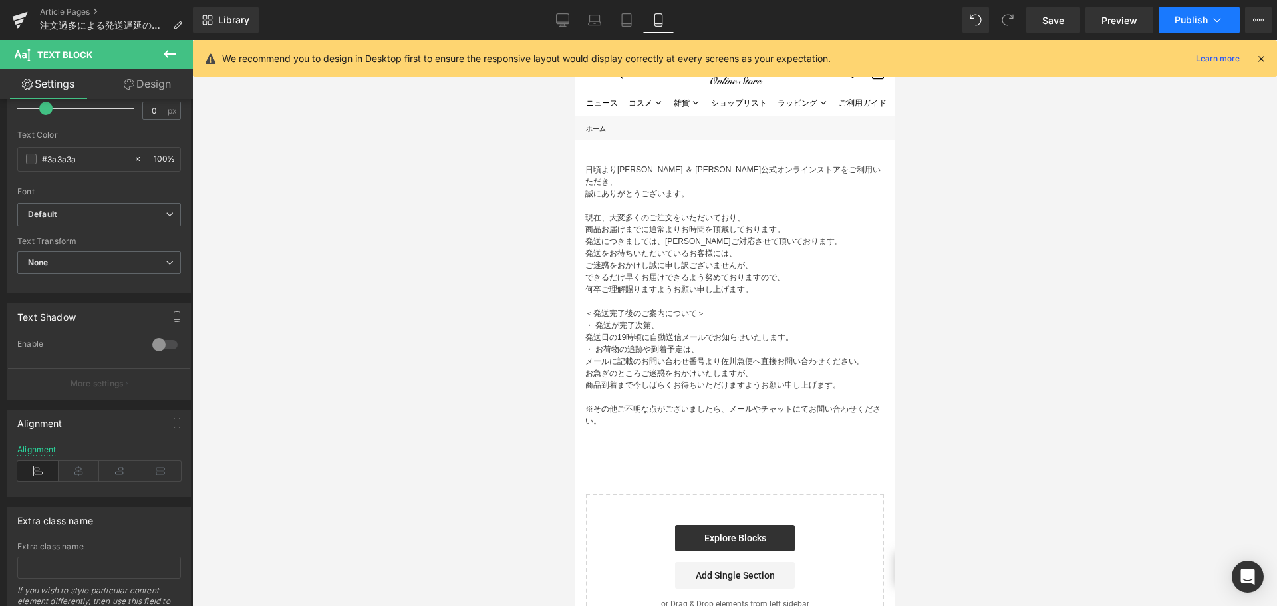
click at [1188, 18] on span "Publish" at bounding box center [1191, 20] width 33 height 11
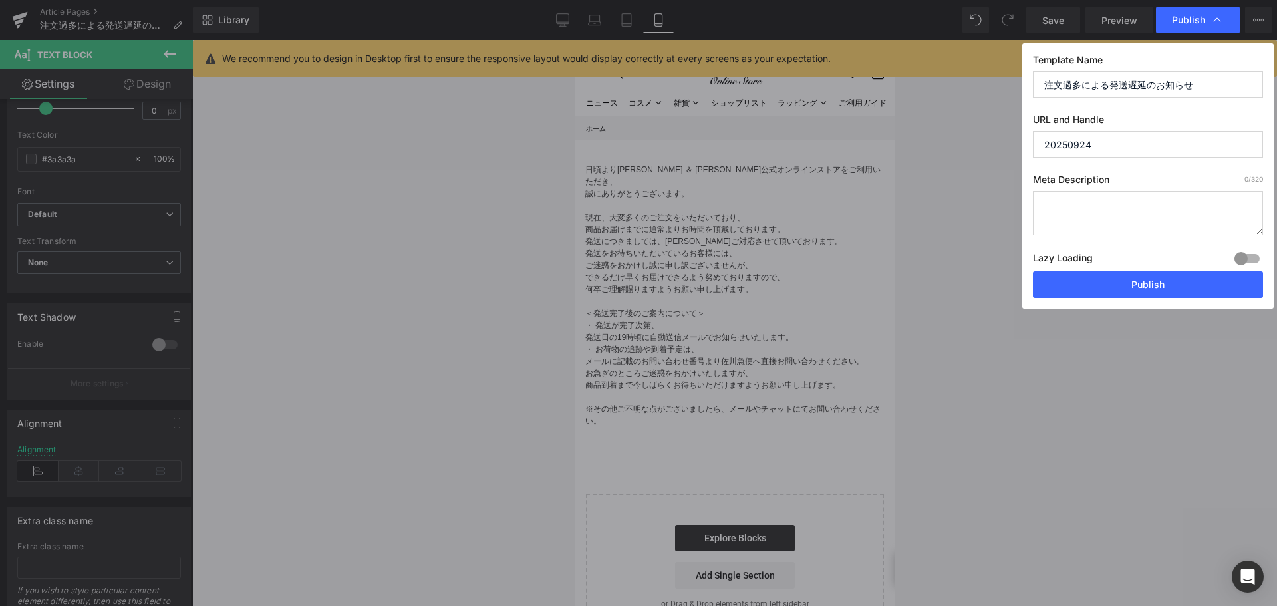
click at [1148, 283] on button "Publish" at bounding box center [1148, 284] width 230 height 27
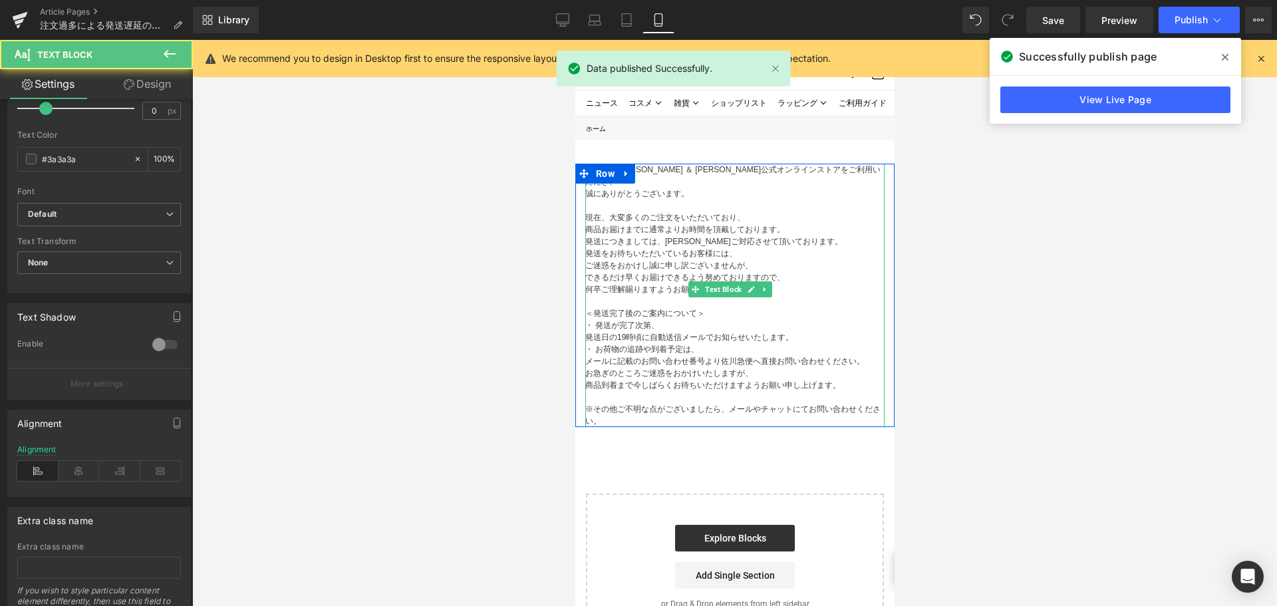
click at [588, 343] on p "・ お荷物の追跡や到着予定は、" at bounding box center [734, 349] width 299 height 12
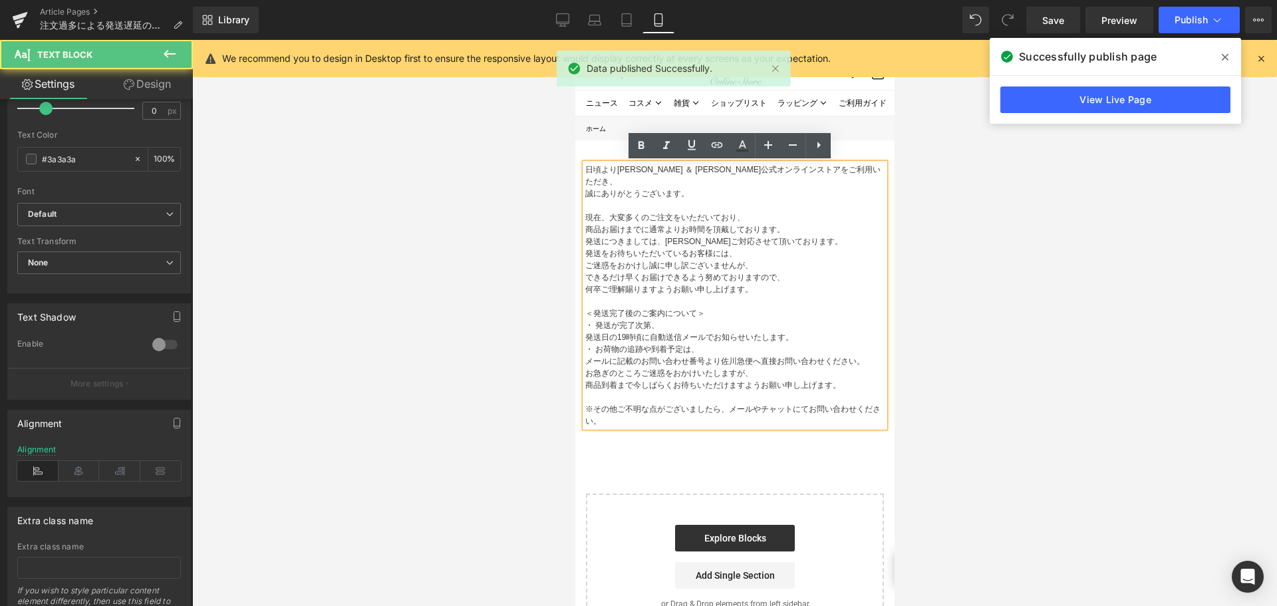
click at [591, 331] on p "発送日の19時頃に自動送信メールでお知らせいたします。" at bounding box center [734, 337] width 299 height 12
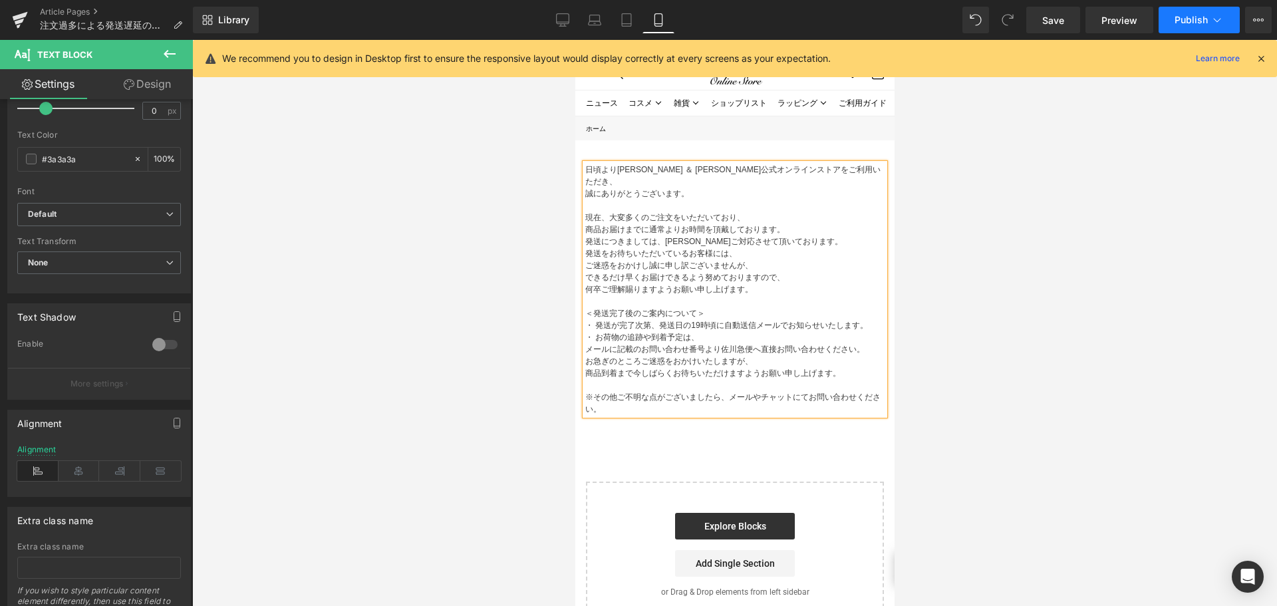
click at [1175, 15] on span "Publish" at bounding box center [1191, 20] width 33 height 11
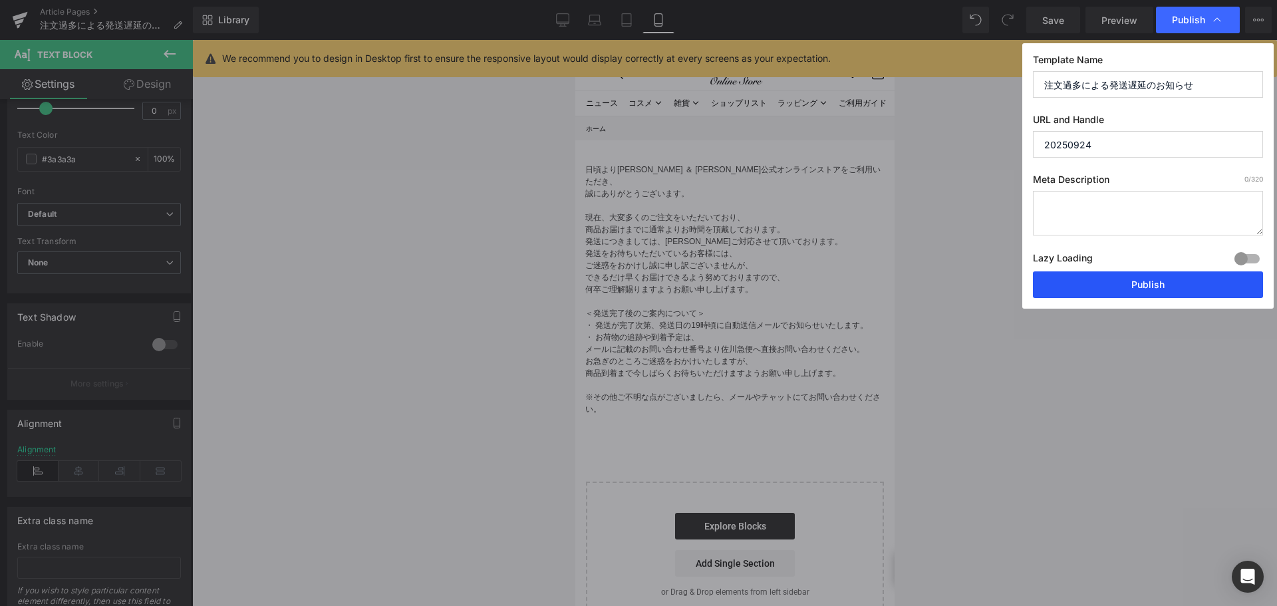
click at [1158, 287] on button "Publish" at bounding box center [1148, 284] width 230 height 27
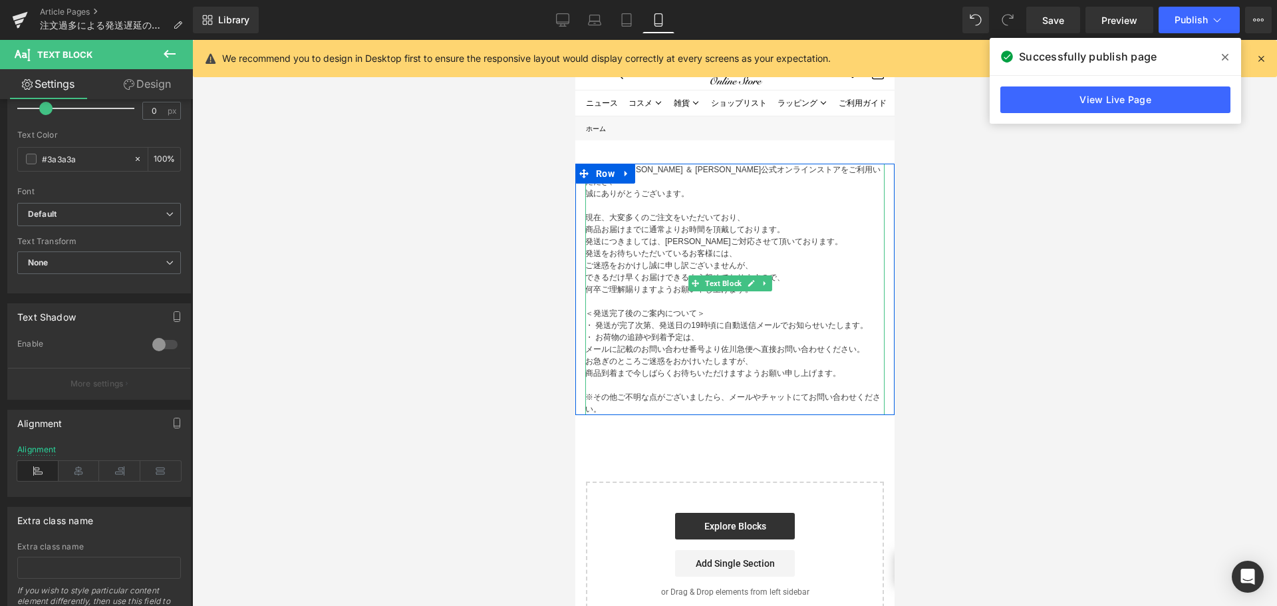
click at [767, 172] on p "日頃よりポール ＆ ジョー公式オンラインストアをご利用いただき、" at bounding box center [734, 176] width 299 height 24
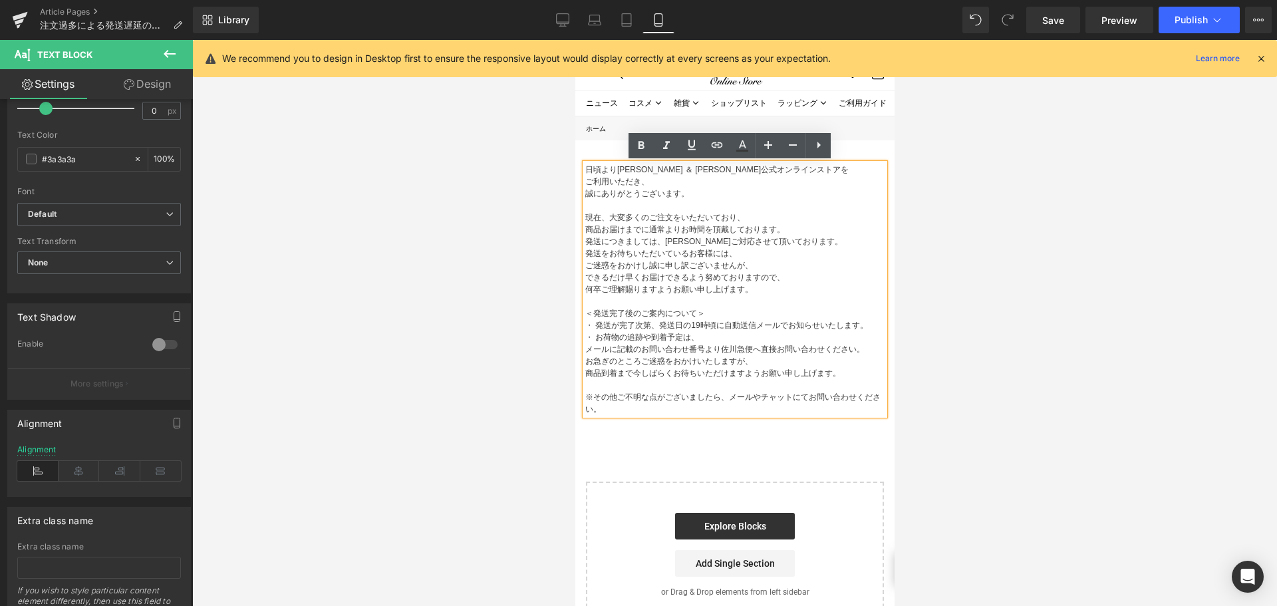
click at [593, 194] on p "誠にありがとうございます。" at bounding box center [734, 194] width 299 height 12
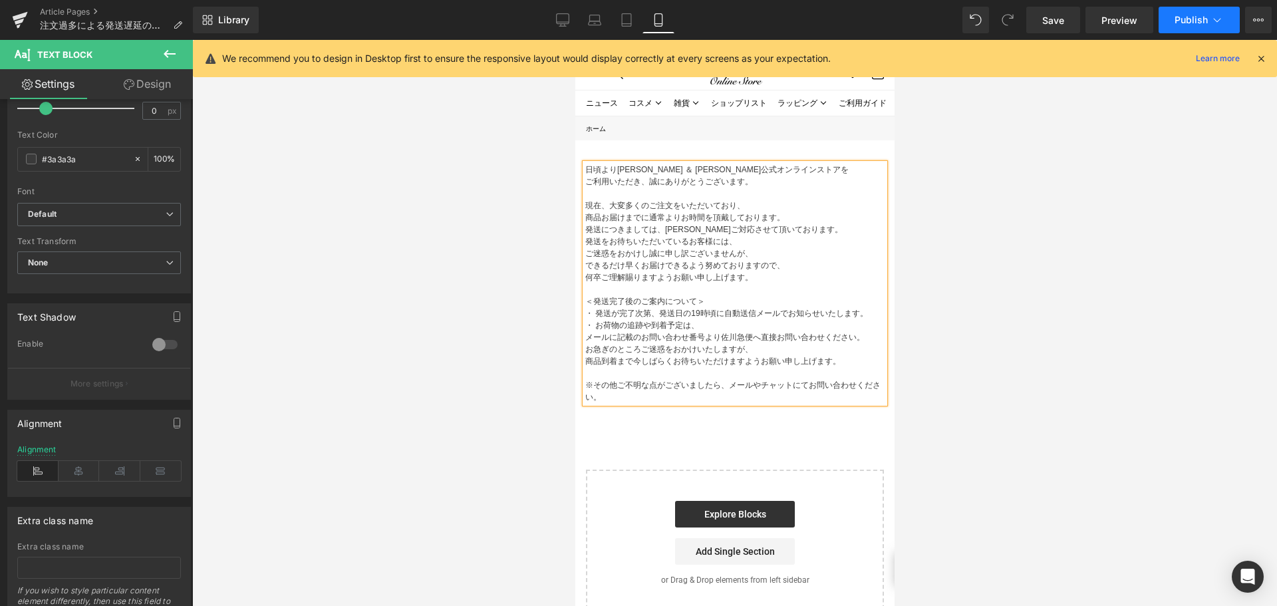
click at [1174, 21] on button "Publish" at bounding box center [1199, 20] width 81 height 27
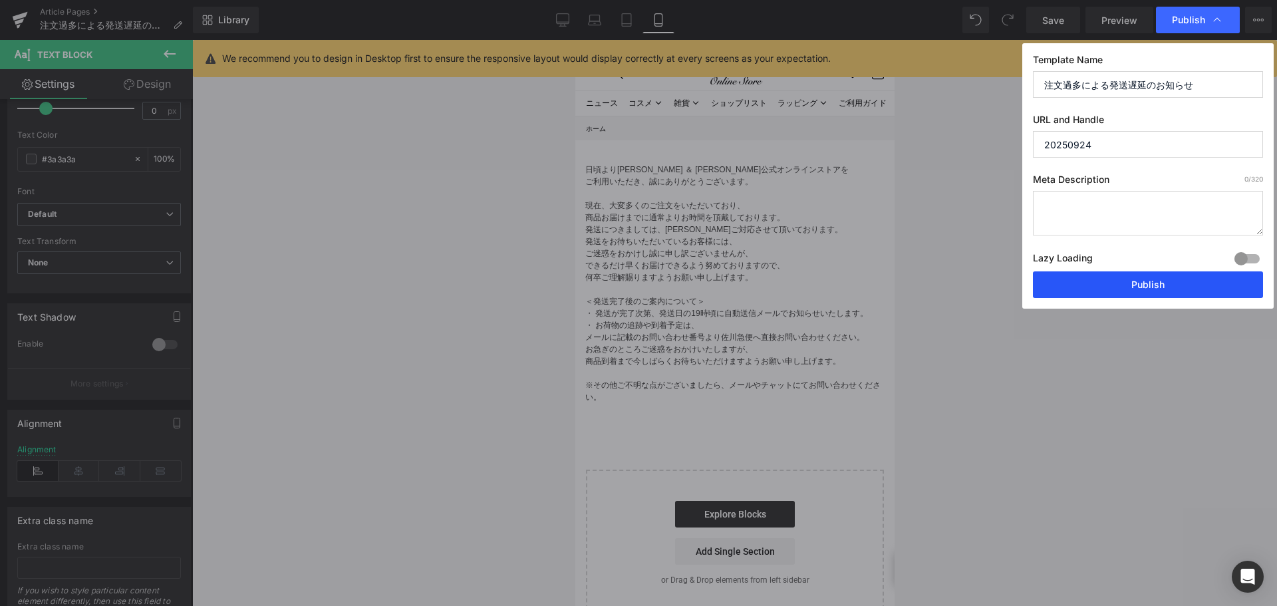
click at [1133, 291] on button "Publish" at bounding box center [1148, 284] width 230 height 27
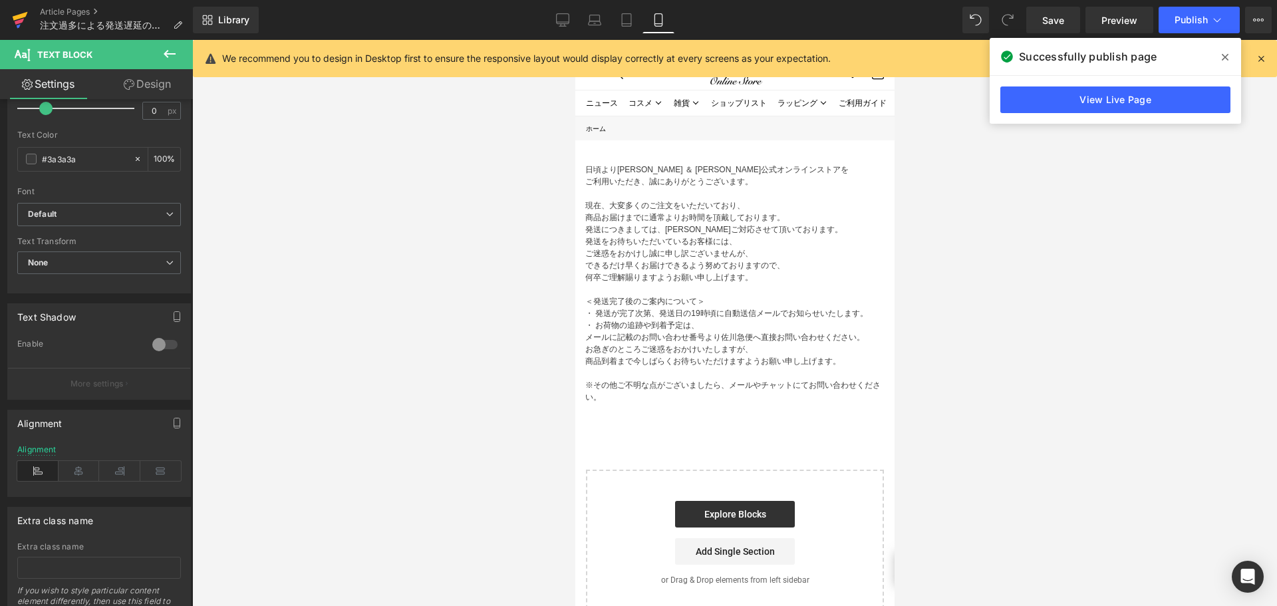
click at [28, 12] on link at bounding box center [20, 20] width 40 height 40
